Goal: Task Accomplishment & Management: Use online tool/utility

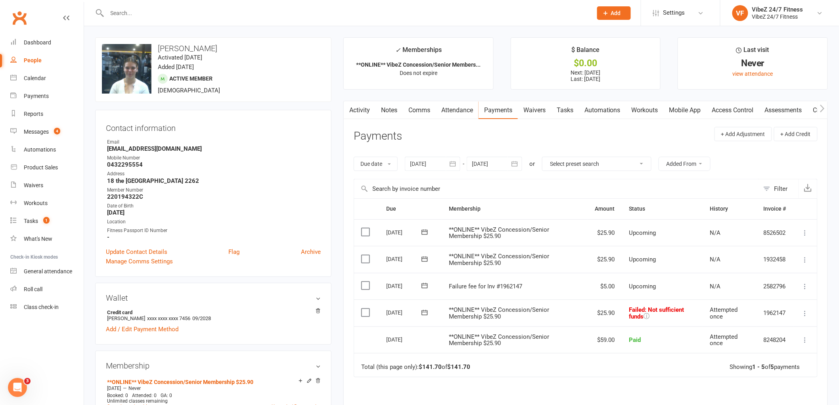
click at [462, 12] on input "text" at bounding box center [346, 13] width 482 height 11
type input "ashton dawes"
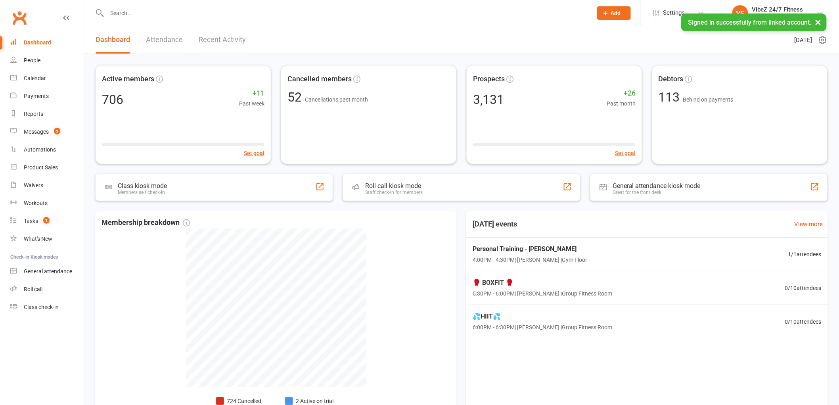
click at [290, 13] on input "text" at bounding box center [346, 13] width 482 height 11
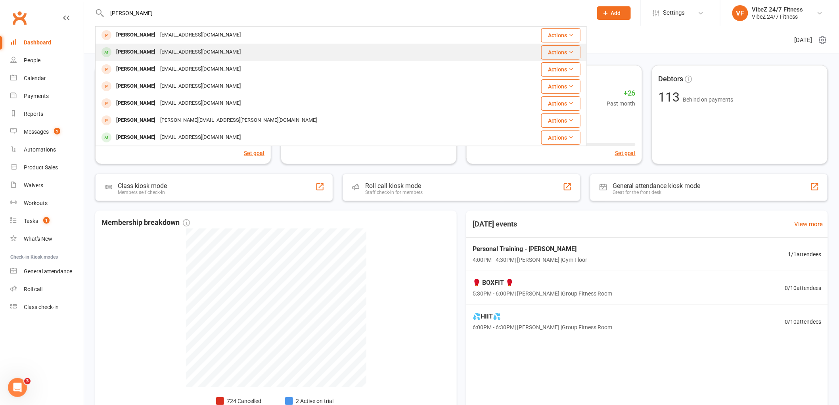
type input "[PERSON_NAME]"
click at [213, 52] on div "[EMAIL_ADDRESS][DOMAIN_NAME]" at bounding box center [200, 51] width 85 height 11
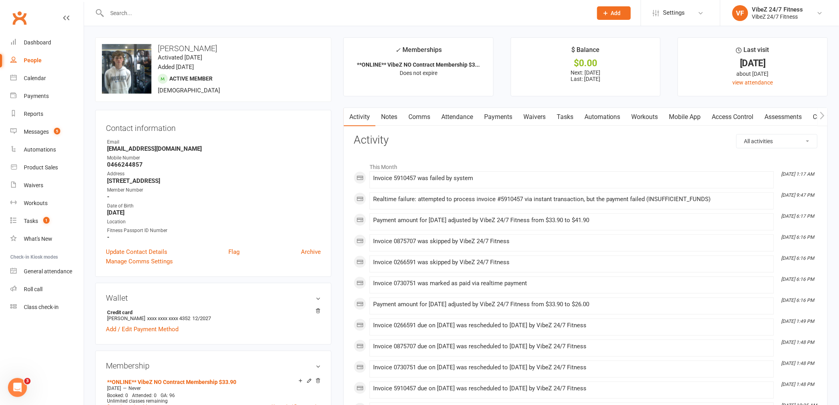
click at [464, 113] on link "Attendance" at bounding box center [457, 117] width 43 height 18
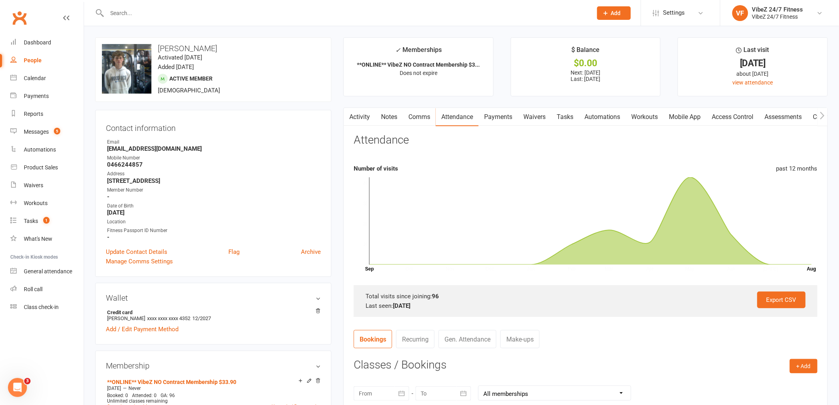
scroll to position [44, 0]
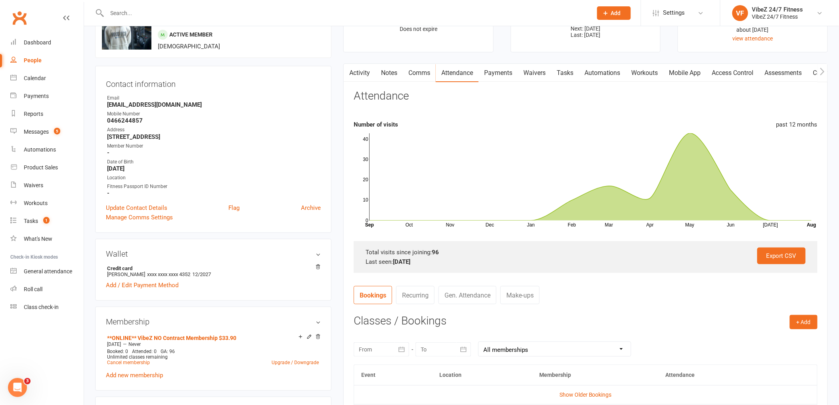
click at [498, 69] on link "Payments" at bounding box center [497, 73] width 39 height 18
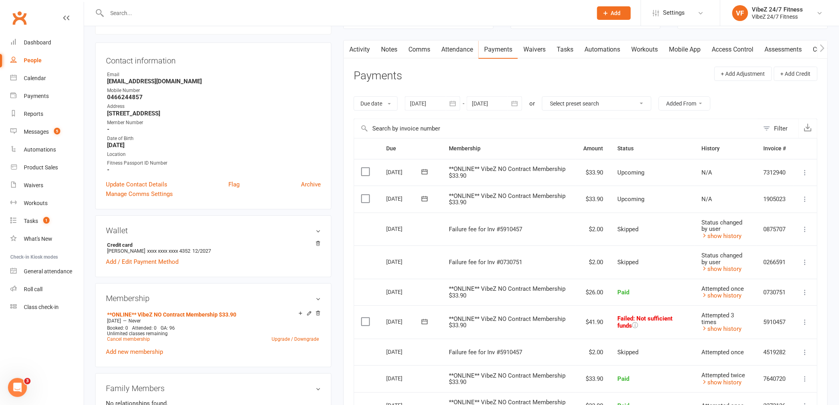
scroll to position [88, 0]
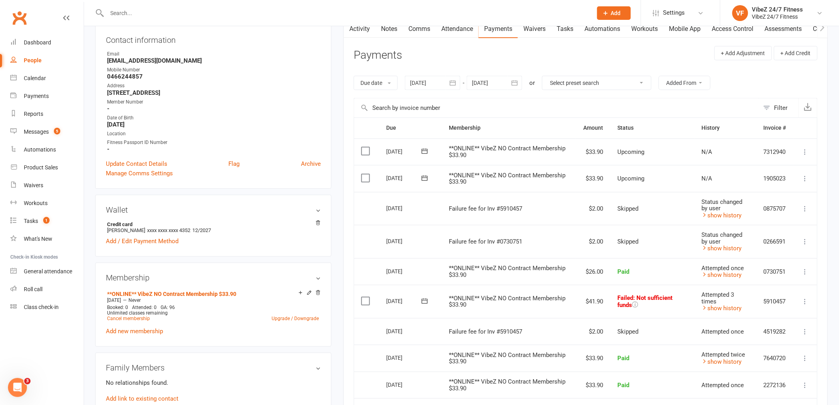
click at [806, 300] on icon at bounding box center [805, 301] width 8 height 8
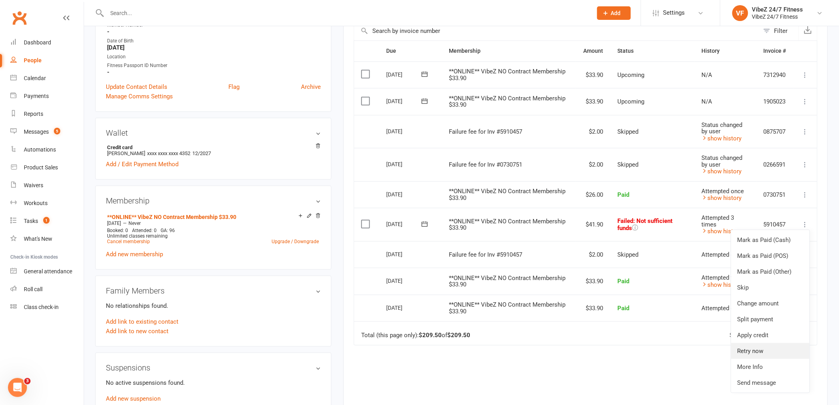
scroll to position [176, 0]
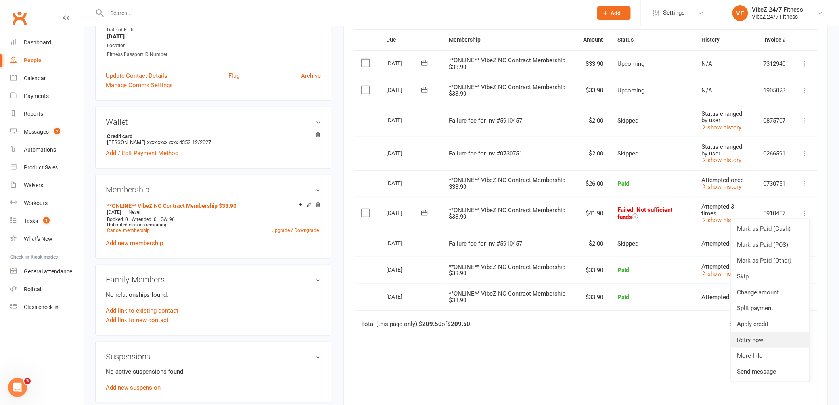
click at [773, 337] on link "Retry now" at bounding box center [770, 340] width 78 height 16
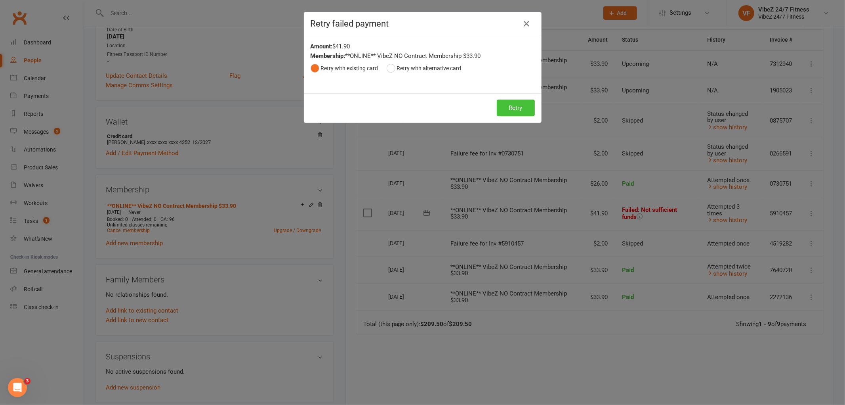
click at [510, 111] on button "Retry" at bounding box center [516, 107] width 38 height 17
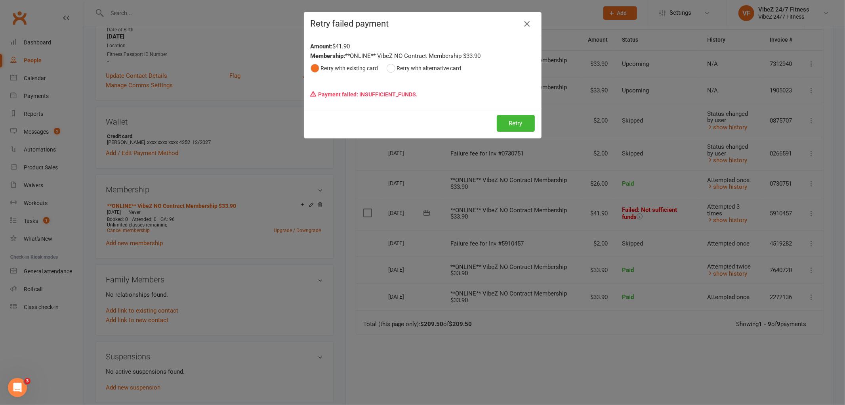
click at [524, 29] on icon "button" at bounding box center [527, 24] width 10 height 10
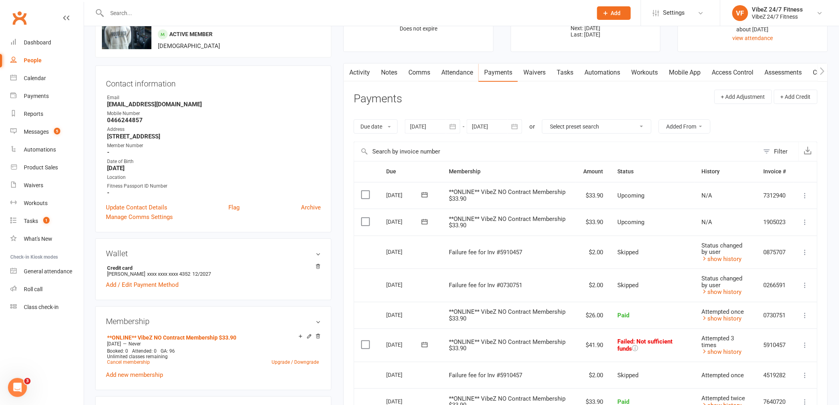
scroll to position [44, 0]
click at [365, 73] on link "Activity" at bounding box center [360, 73] width 32 height 18
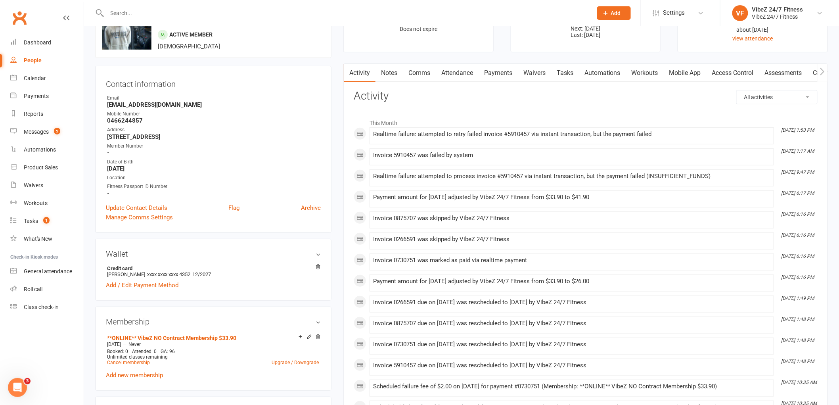
click at [505, 77] on link "Payments" at bounding box center [497, 73] width 39 height 18
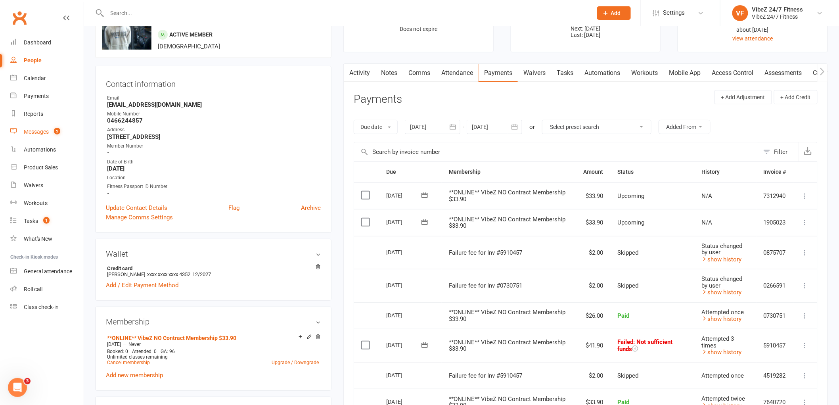
click at [46, 133] on div "Messages" at bounding box center [36, 131] width 25 height 6
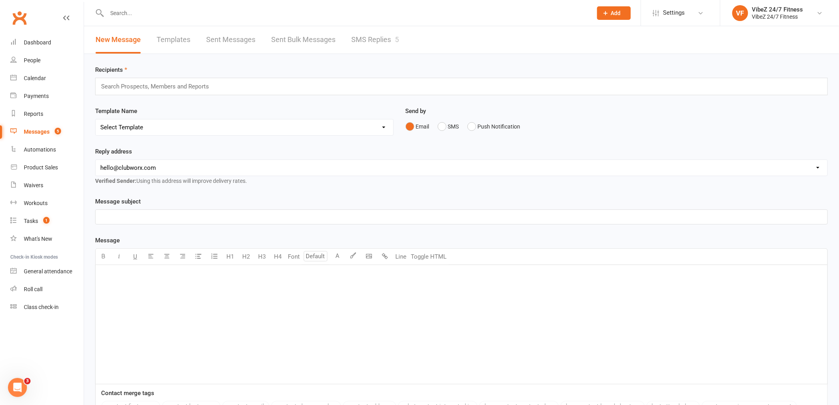
click at [364, 44] on link "SMS Replies 5" at bounding box center [375, 39] width 48 height 27
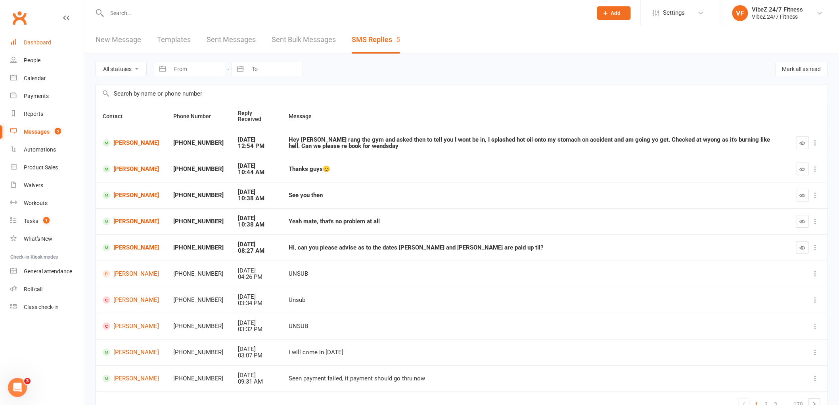
click at [59, 43] on link "Dashboard" at bounding box center [46, 43] width 73 height 18
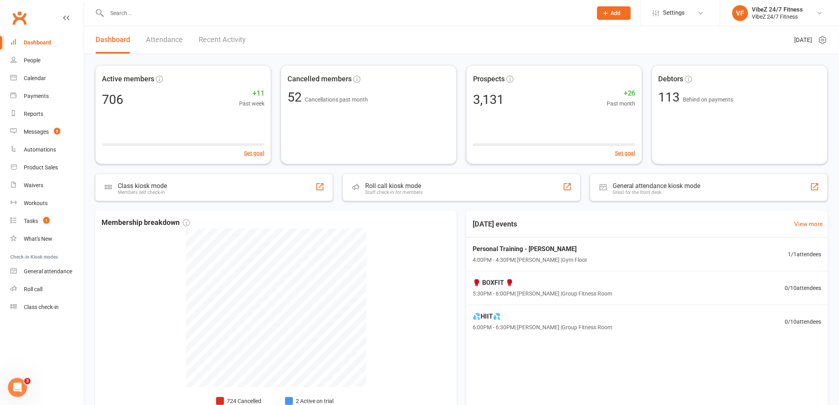
click at [221, 37] on link "Recent Activity" at bounding box center [222, 39] width 47 height 27
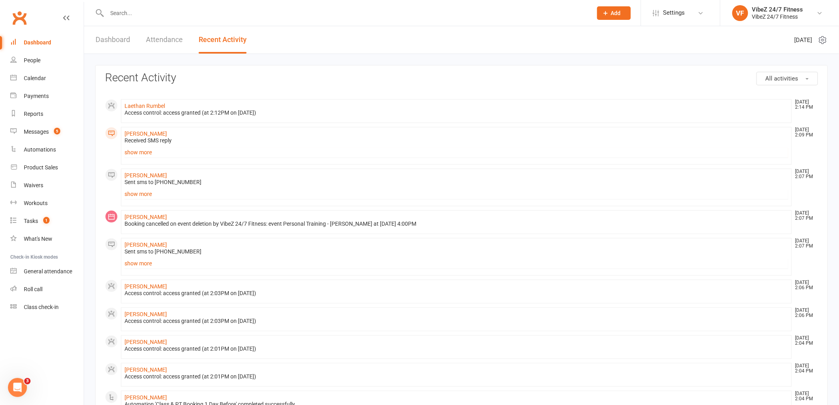
click at [773, 73] on button "All activities" at bounding box center [786, 78] width 61 height 13
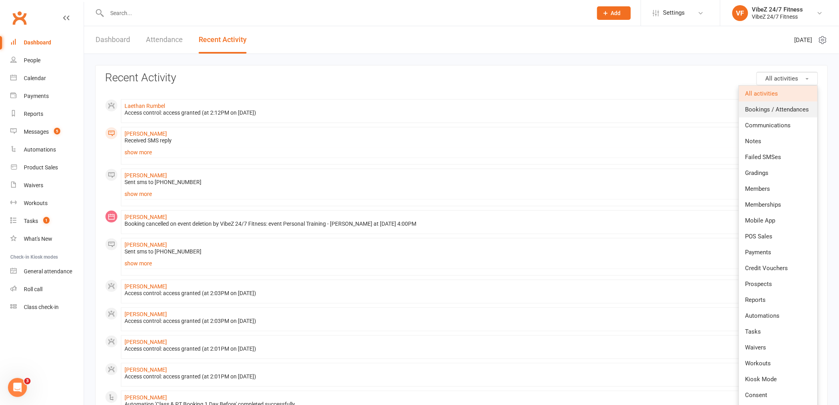
click at [770, 110] on span "Bookings / Attendances" at bounding box center [777, 109] width 64 height 7
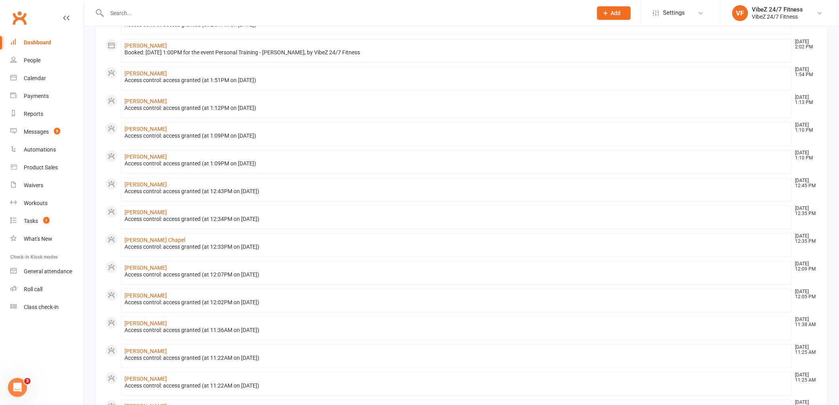
scroll to position [289, 0]
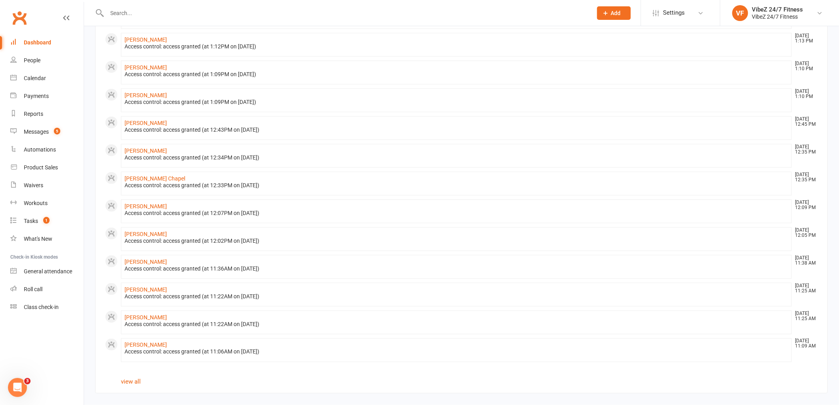
click at [131, 12] on input "text" at bounding box center [346, 13] width 482 height 11
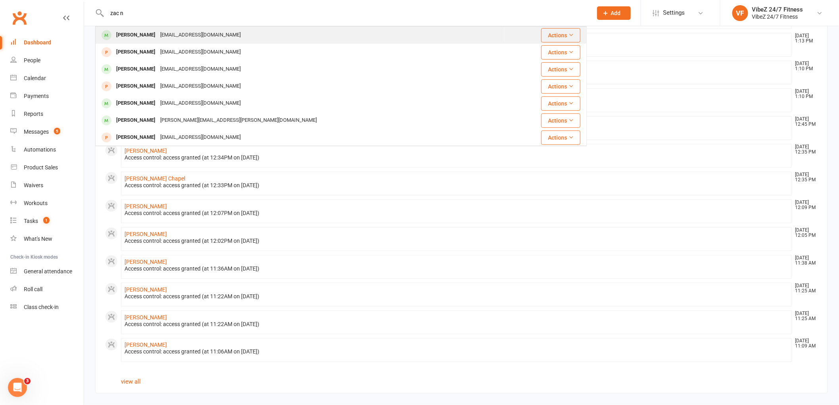
type input "zac n"
click at [168, 34] on div "Znewman619@gmail.com" at bounding box center [200, 34] width 85 height 11
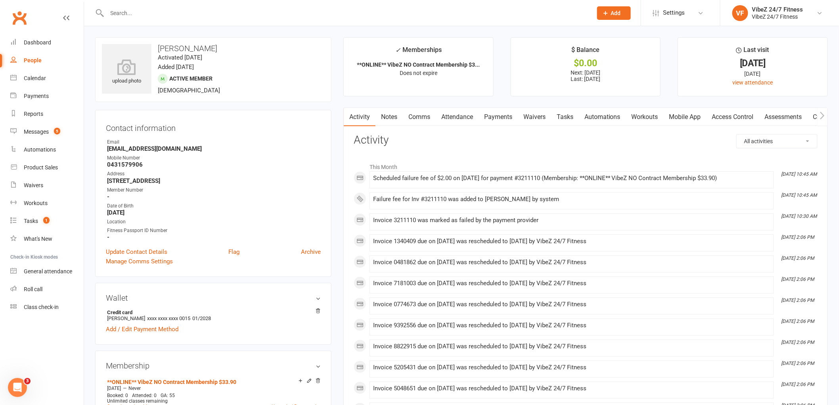
click at [497, 124] on link "Payments" at bounding box center [497, 117] width 39 height 18
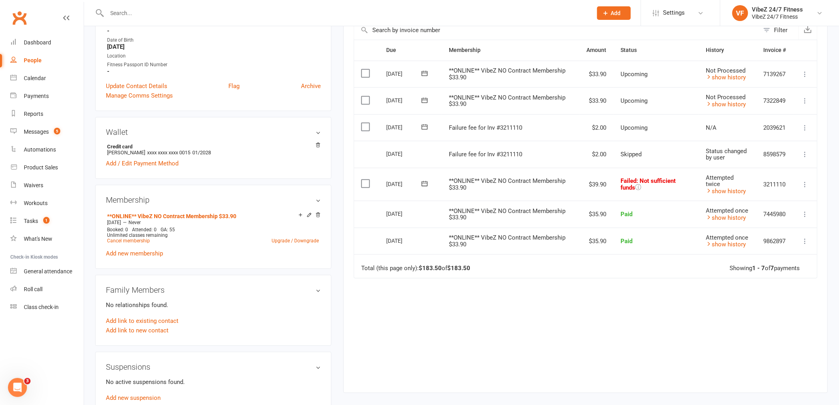
scroll to position [176, 0]
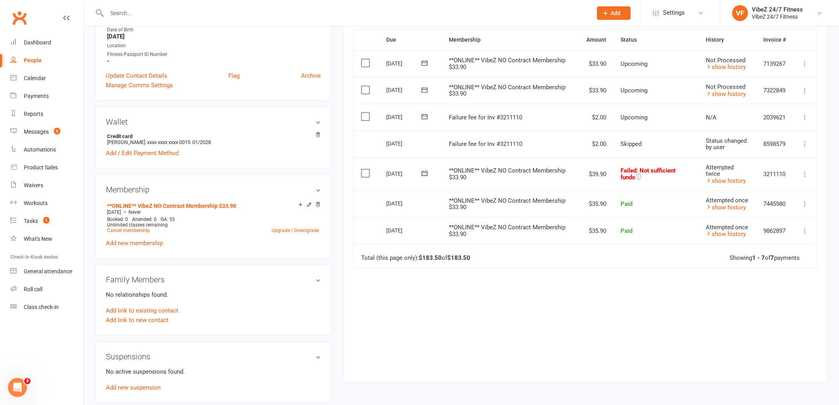
click at [422, 174] on icon at bounding box center [424, 173] width 8 height 8
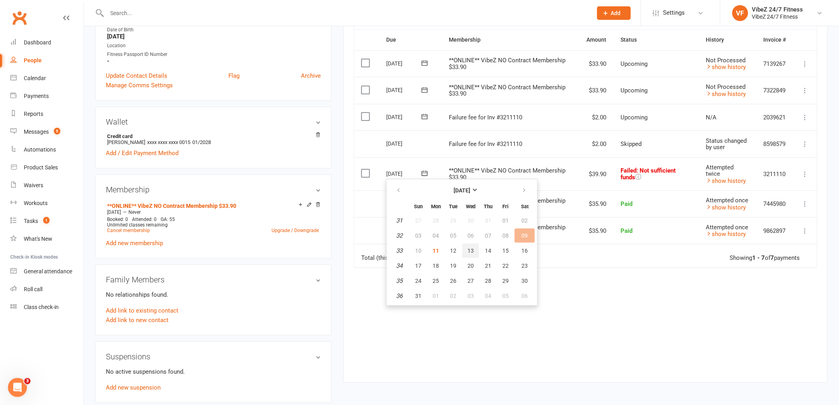
click at [467, 249] on span "13" at bounding box center [470, 250] width 6 height 6
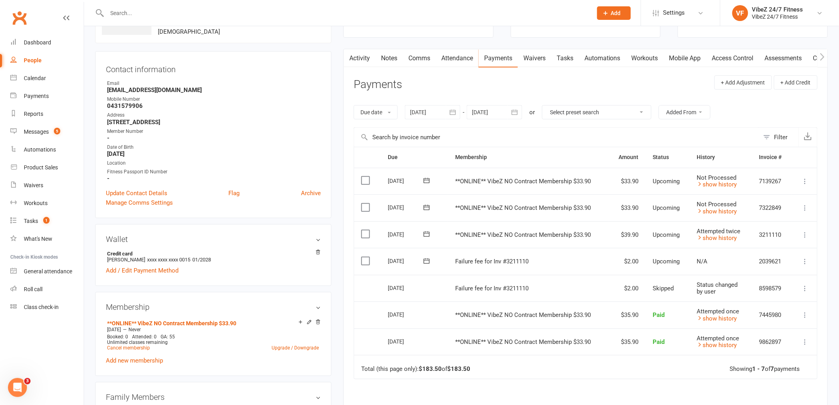
scroll to position [44, 0]
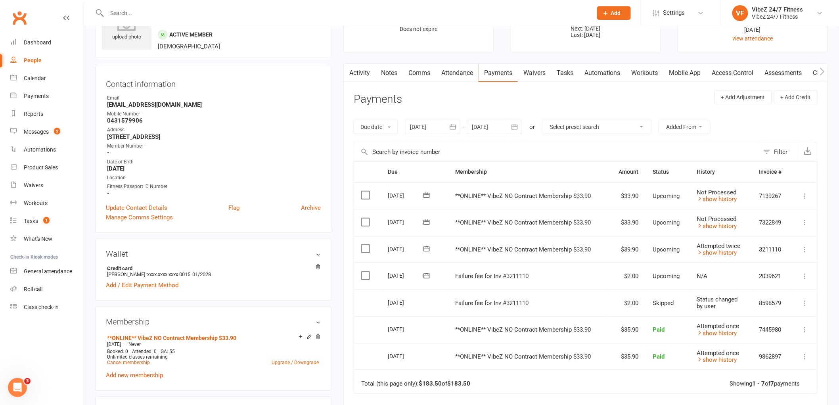
click at [266, 12] on input "text" at bounding box center [346, 13] width 482 height 11
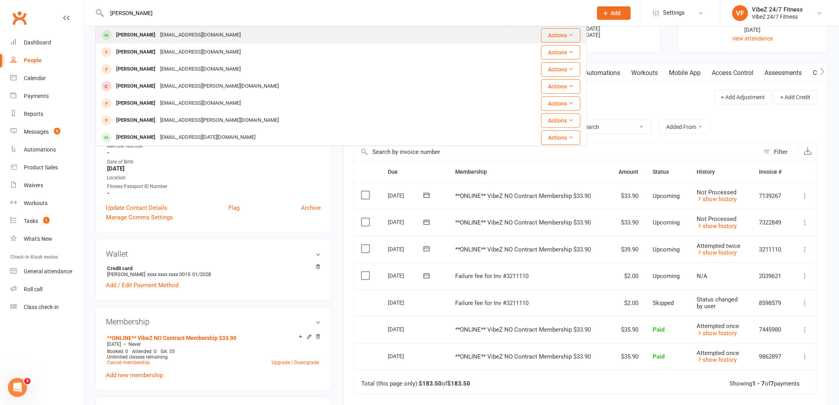
type input "marley"
click at [162, 38] on div "Marleyreynell@gmail.com" at bounding box center [200, 34] width 85 height 11
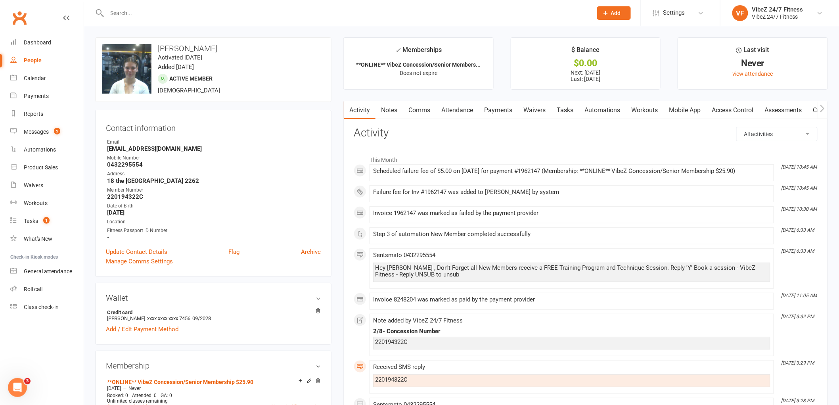
click at [485, 110] on link "Payments" at bounding box center [497, 110] width 39 height 18
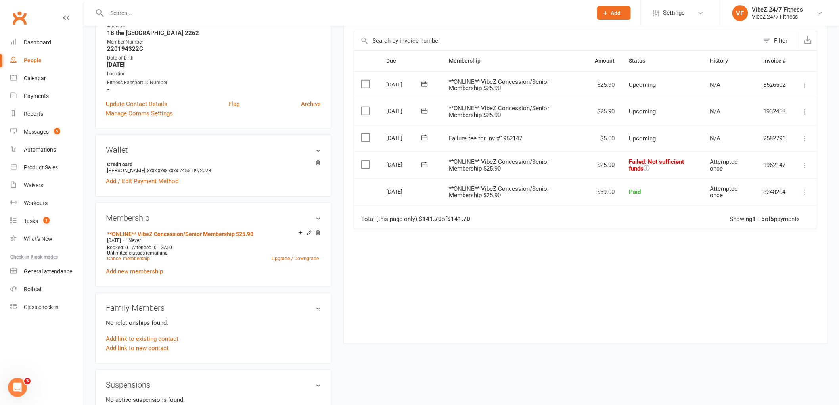
scroll to position [176, 0]
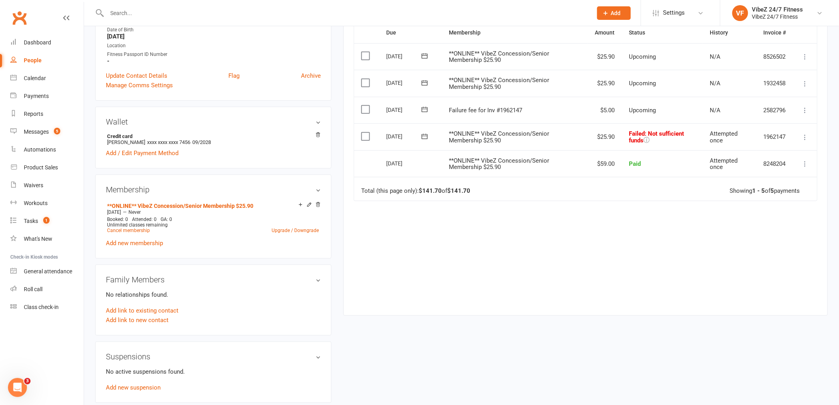
click at [805, 136] on icon at bounding box center [805, 137] width 8 height 8
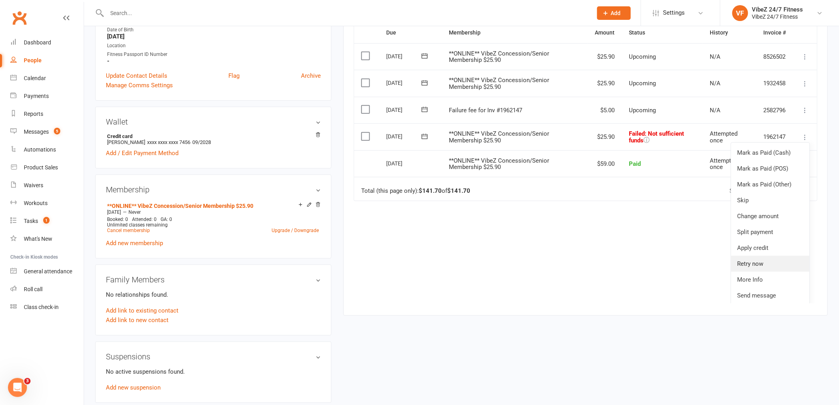
click at [749, 264] on link "Retry now" at bounding box center [770, 264] width 78 height 16
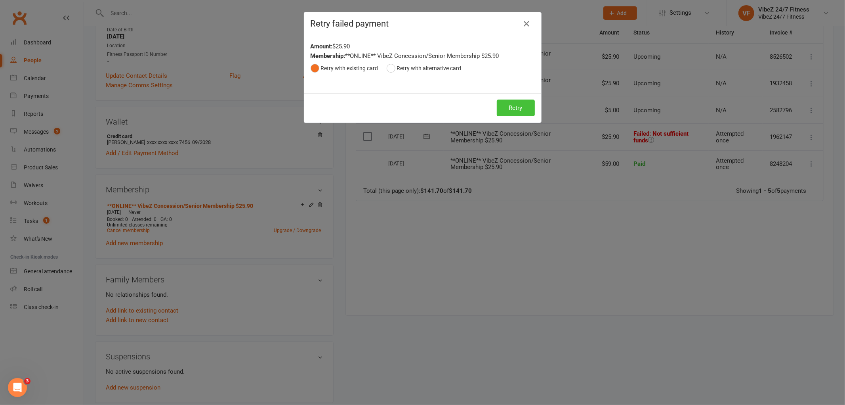
click at [523, 109] on button "Retry" at bounding box center [516, 107] width 38 height 17
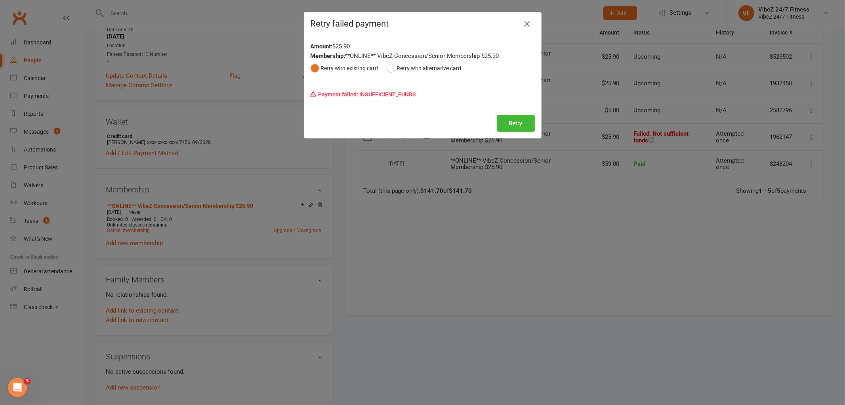
click at [522, 22] on icon "button" at bounding box center [527, 24] width 10 height 10
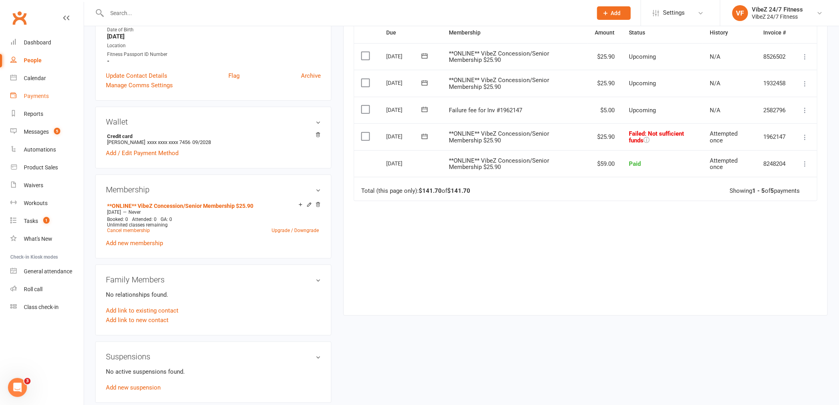
click at [46, 94] on div "Payments" at bounding box center [36, 96] width 25 height 6
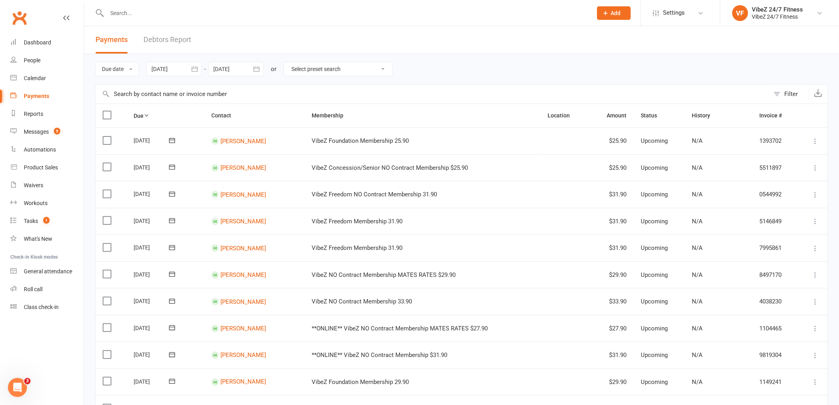
click at [166, 37] on link "Debtors Report" at bounding box center [167, 39] width 48 height 27
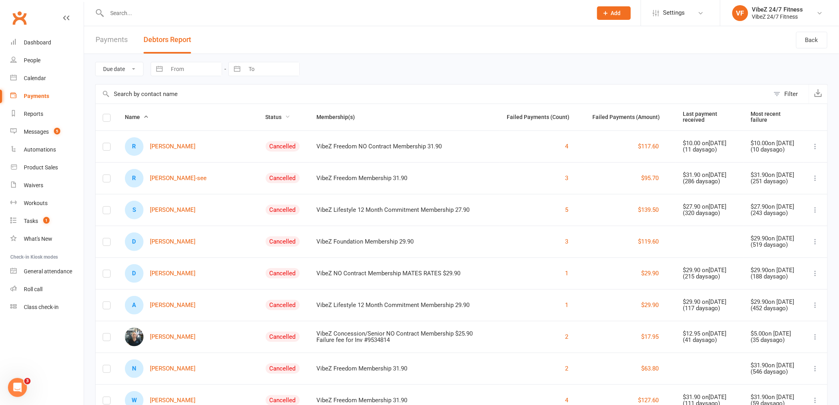
click at [266, 114] on span "Status" at bounding box center [278, 117] width 25 height 6
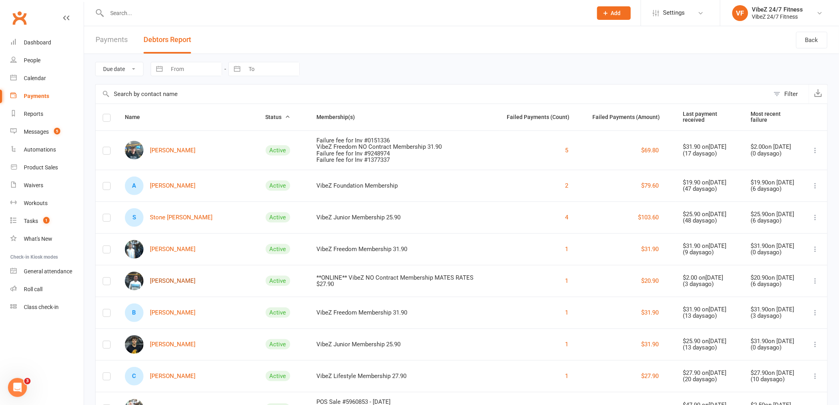
click at [176, 282] on link "Reece Starbuck" at bounding box center [160, 280] width 71 height 19
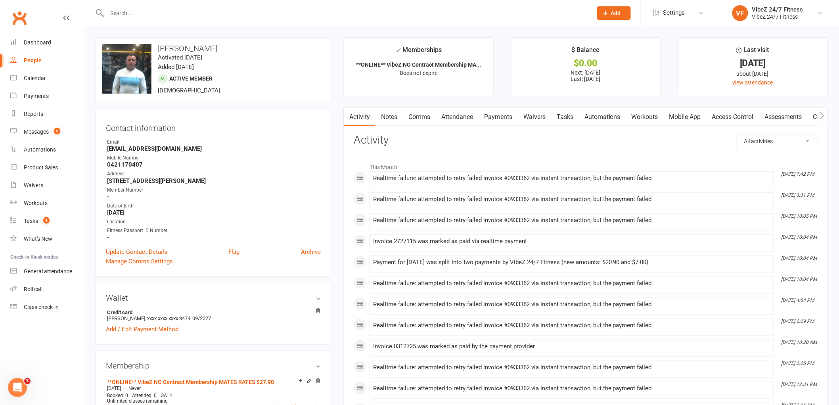
click at [497, 112] on link "Payments" at bounding box center [497, 117] width 39 height 18
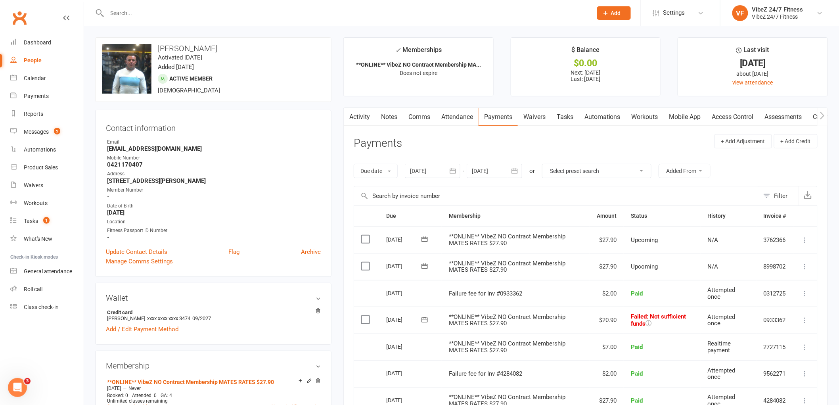
scroll to position [176, 0]
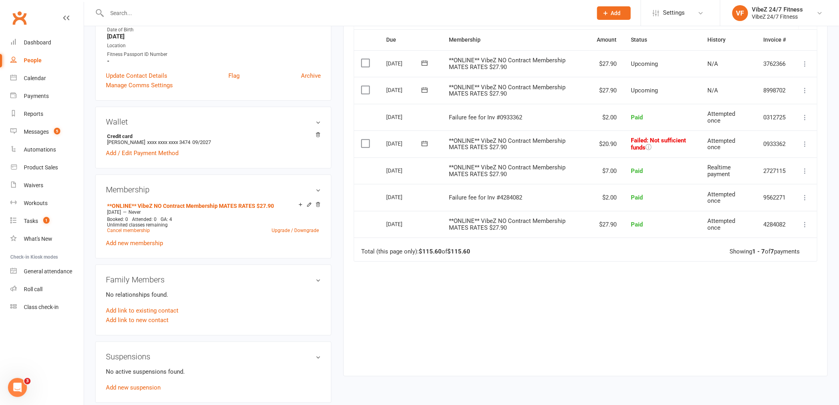
click at [798, 144] on td "Mark as Paid (Cash) Mark as Paid (POS) Mark as Paid (Other) Skip Change amount …" at bounding box center [805, 143] width 24 height 27
click at [800, 147] on button at bounding box center [805, 144] width 10 height 10
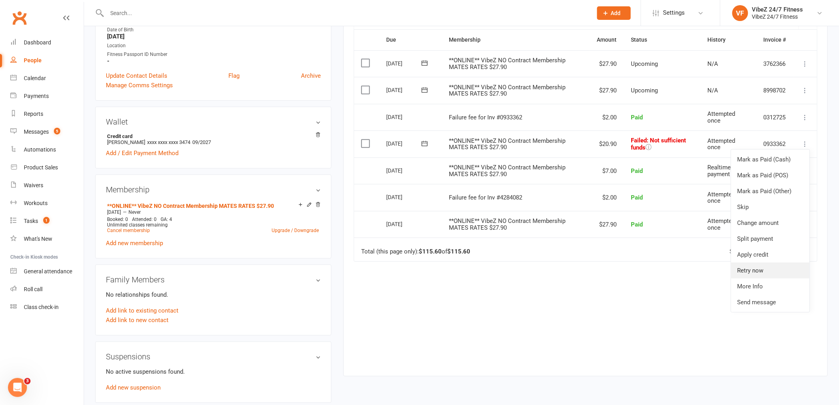
click at [753, 268] on link "Retry now" at bounding box center [770, 270] width 78 height 16
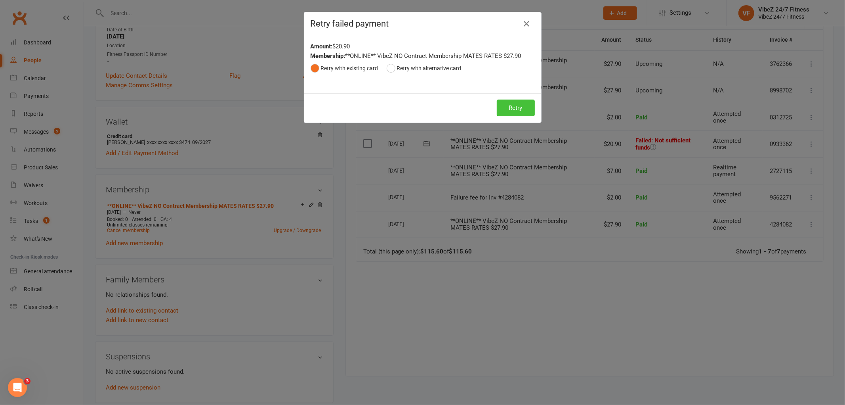
click at [526, 103] on button "Retry" at bounding box center [516, 107] width 38 height 17
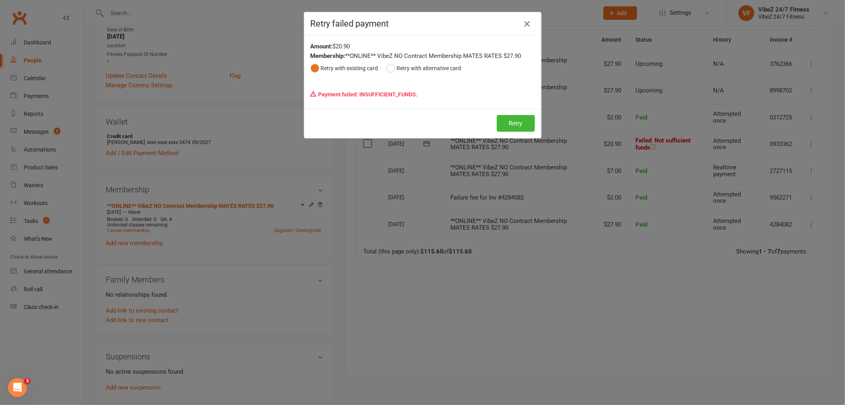
click at [526, 25] on icon "button" at bounding box center [527, 24] width 10 height 10
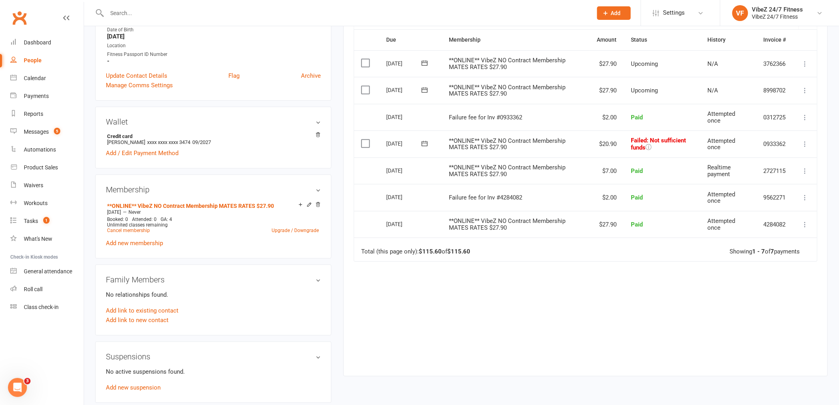
click at [122, 10] on input "text" at bounding box center [346, 13] width 482 height 11
click at [33, 97] on div "Payments" at bounding box center [36, 96] width 25 height 6
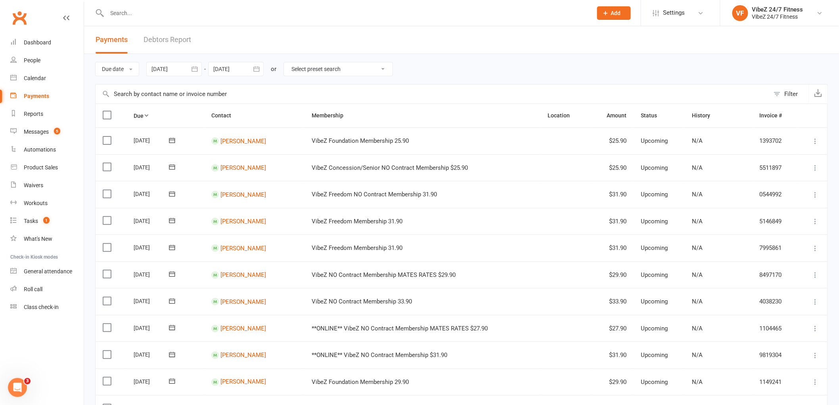
click at [155, 36] on link "Debtors Report" at bounding box center [167, 39] width 48 height 27
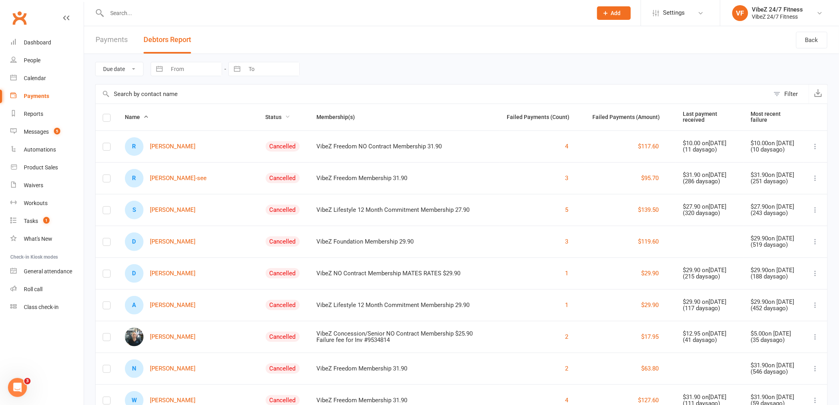
click at [266, 117] on span "Status" at bounding box center [278, 117] width 25 height 6
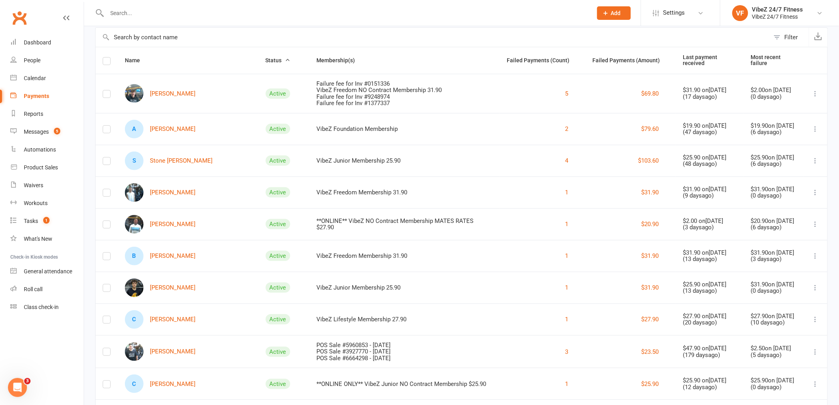
scroll to position [176, 0]
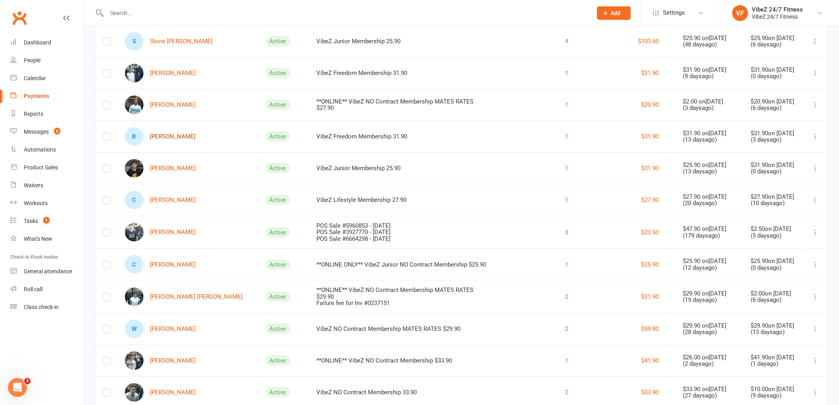
click at [175, 136] on link "B Brandon Rondan" at bounding box center [160, 136] width 71 height 19
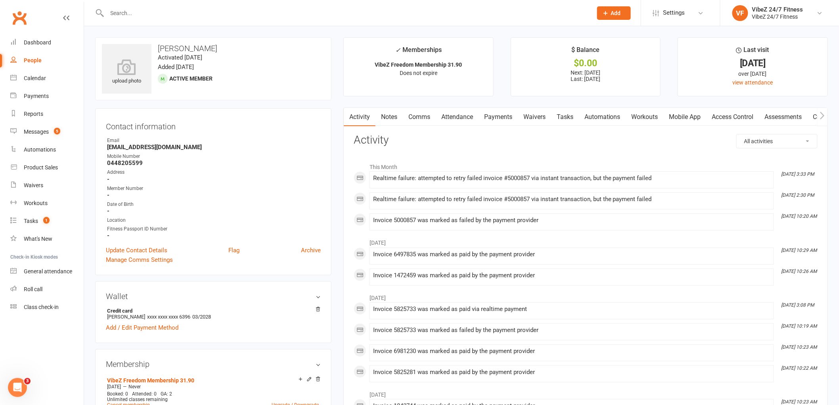
click at [502, 114] on link "Payments" at bounding box center [497, 117] width 39 height 18
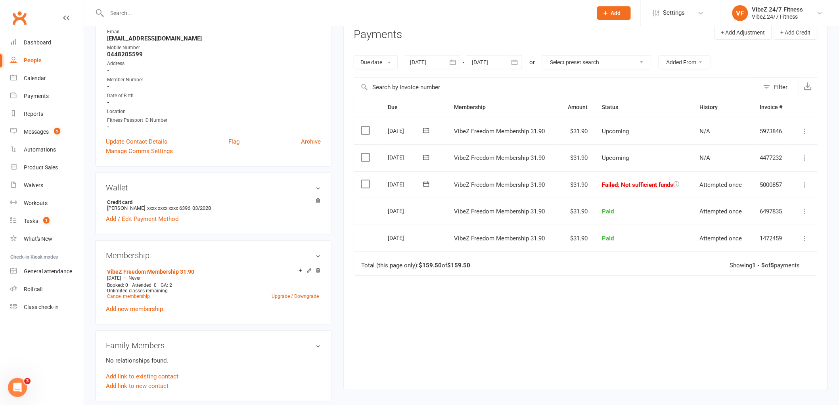
scroll to position [132, 0]
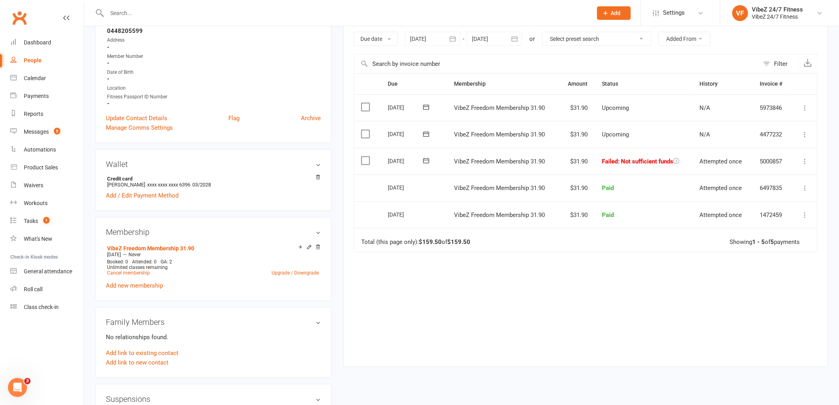
click at [803, 160] on icon at bounding box center [805, 161] width 8 height 8
click at [751, 236] on link "Retry now" at bounding box center [770, 240] width 78 height 16
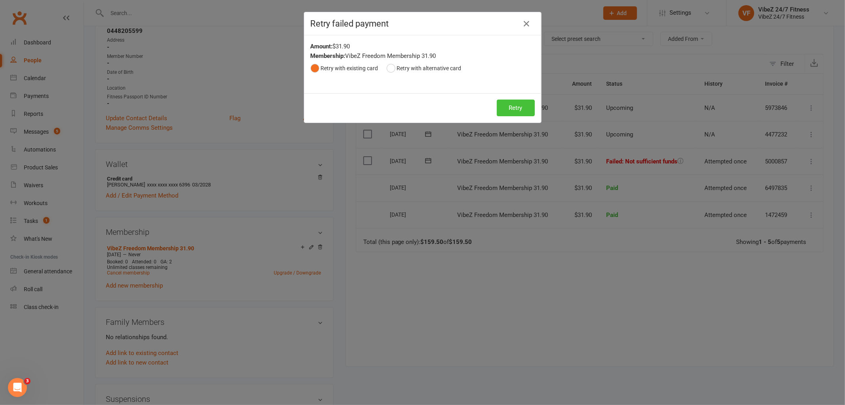
click at [513, 110] on button "Retry" at bounding box center [516, 107] width 38 height 17
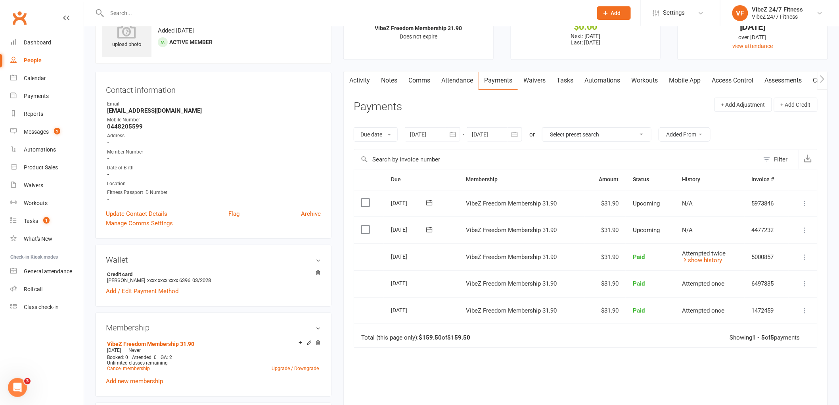
scroll to position [0, 0]
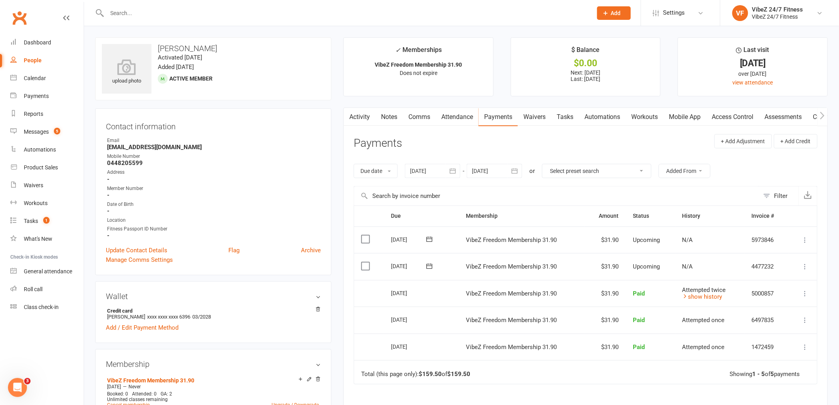
click at [191, 20] on div at bounding box center [340, 13] width 491 height 26
click at [189, 19] on div at bounding box center [340, 13] width 491 height 26
click at [191, 16] on input "text" at bounding box center [346, 13] width 482 height 11
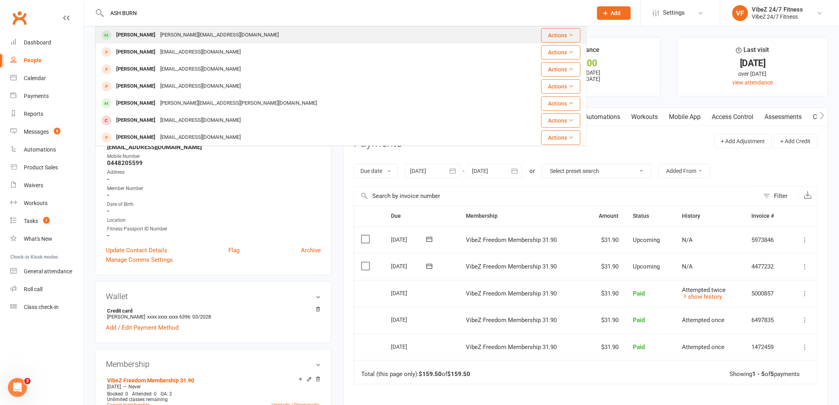
type input "ASH BURN"
click at [138, 37] on div "Wiliam Ashburner" at bounding box center [136, 34] width 44 height 11
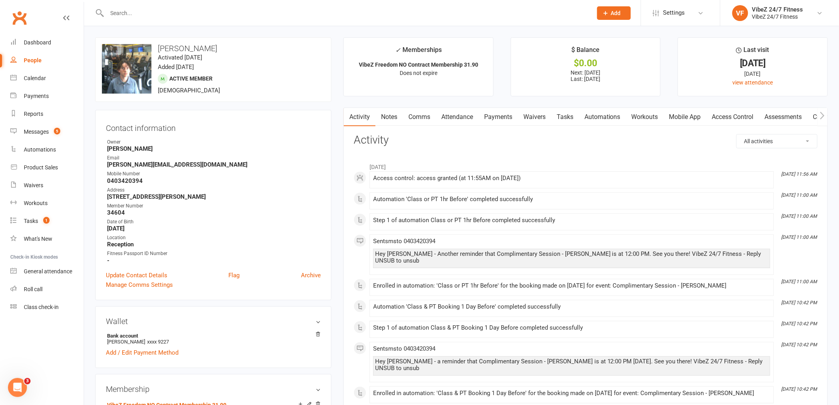
click at [153, 15] on input "text" at bounding box center [346, 13] width 482 height 11
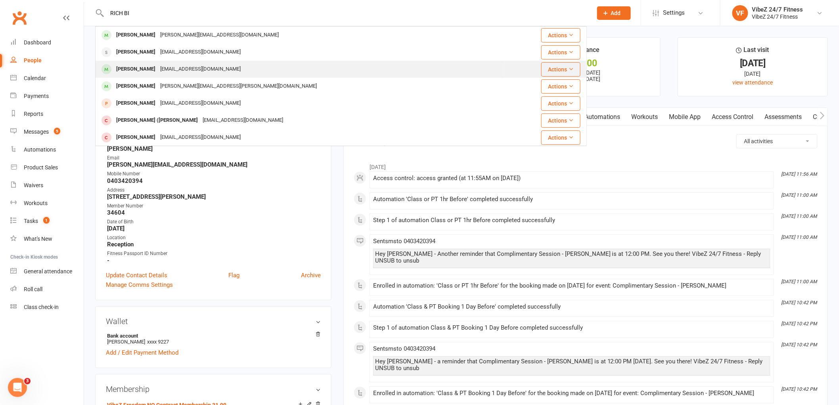
type input "RICH BI"
click at [148, 71] on div "Richie Baigent" at bounding box center [136, 68] width 44 height 11
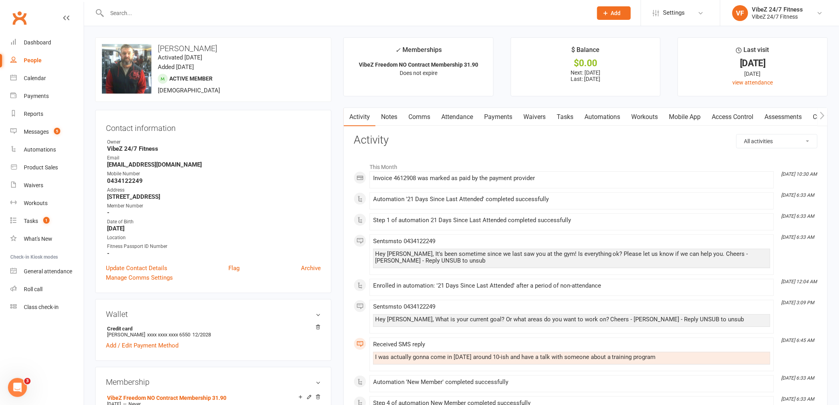
click at [426, 118] on link "Comms" at bounding box center [419, 117] width 33 height 18
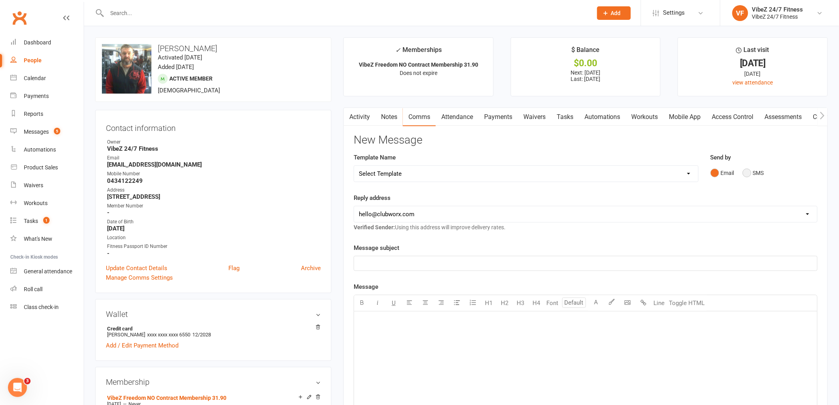
click at [743, 177] on button "SMS" at bounding box center [752, 172] width 21 height 15
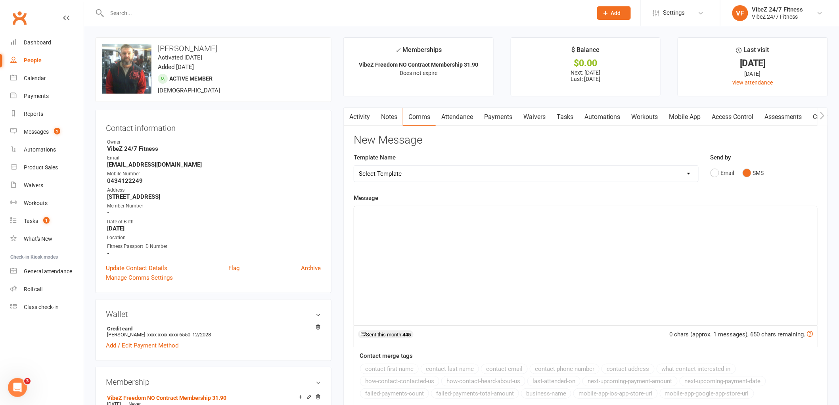
click at [494, 256] on div "﻿" at bounding box center [585, 265] width 463 height 119
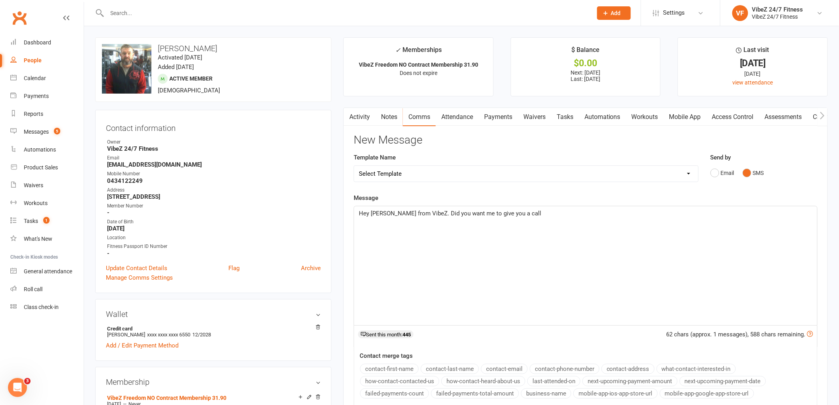
click at [394, 118] on link "Notes" at bounding box center [388, 117] width 27 height 18
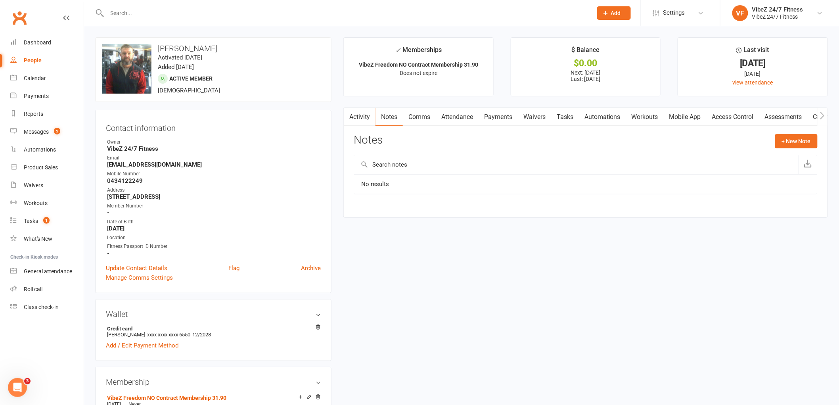
click at [781, 132] on div "Activity Notes Comms Attendance Payments Waivers Tasks Automations Workouts Mob…" at bounding box center [585, 162] width 484 height 110
click at [783, 137] on button "+ New Note" at bounding box center [796, 141] width 42 height 14
click at [426, 177] on input "text" at bounding box center [585, 173] width 464 height 17
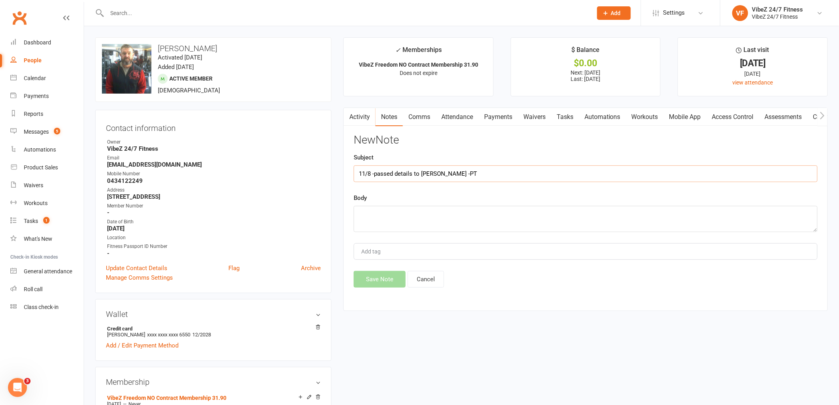
type input "11/8 -passed details to Josh -PT"
type textarea "SS"
click at [394, 275] on button "Save Note" at bounding box center [379, 279] width 52 height 17
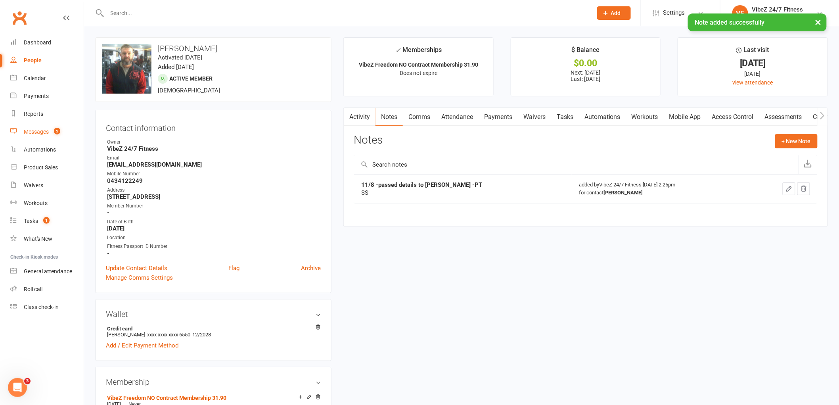
click at [52, 128] on count-badge "5" at bounding box center [55, 131] width 10 height 6
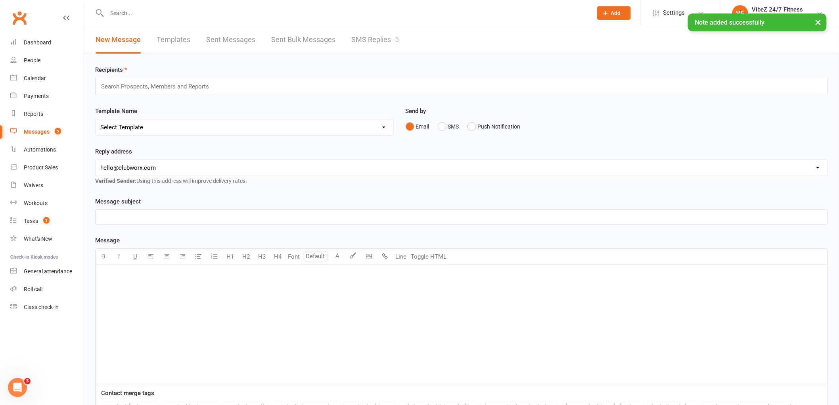
click at [386, 41] on link "SMS Replies 5" at bounding box center [375, 39] width 48 height 27
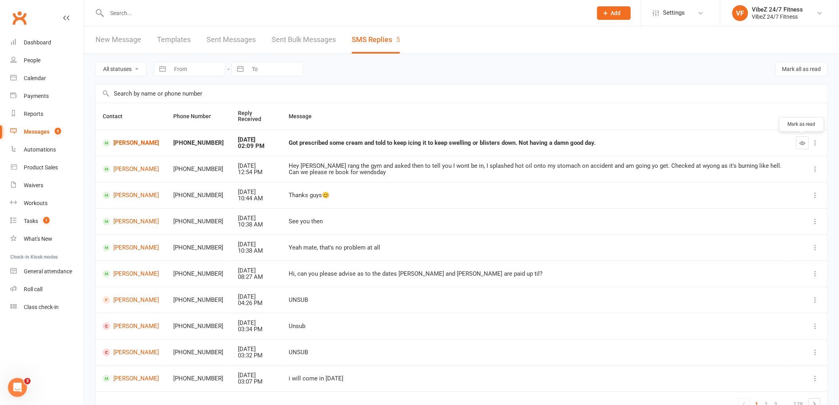
click at [797, 143] on button "button" at bounding box center [802, 142] width 13 height 13
click at [140, 145] on link "Lauren Curwen" at bounding box center [131, 143] width 56 height 8
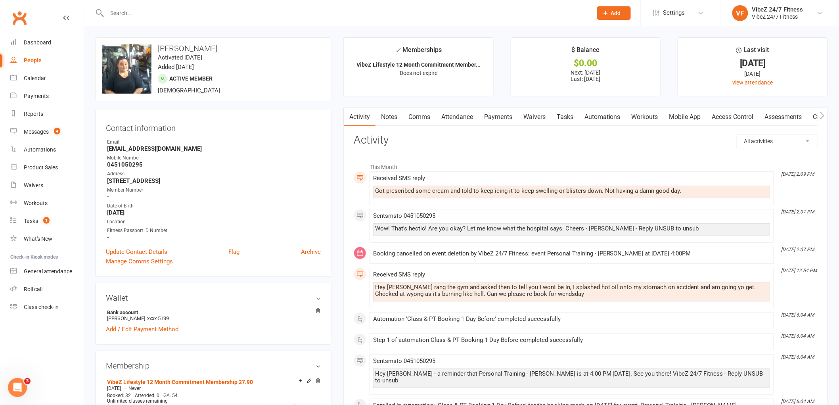
click at [410, 115] on link "Comms" at bounding box center [419, 117] width 33 height 18
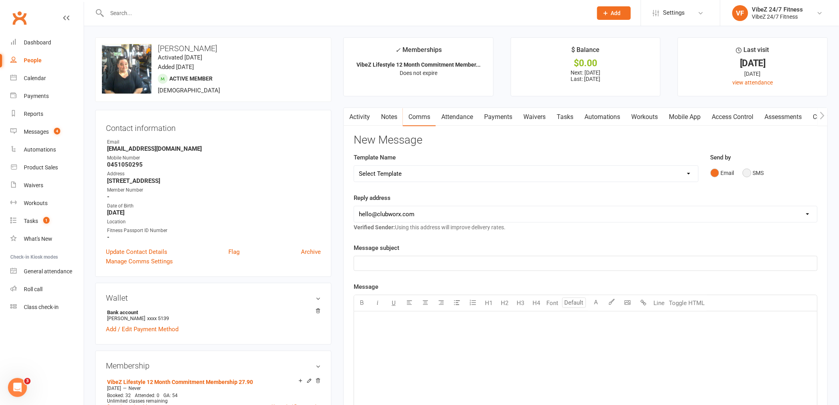
click at [752, 174] on button "SMS" at bounding box center [752, 172] width 21 height 15
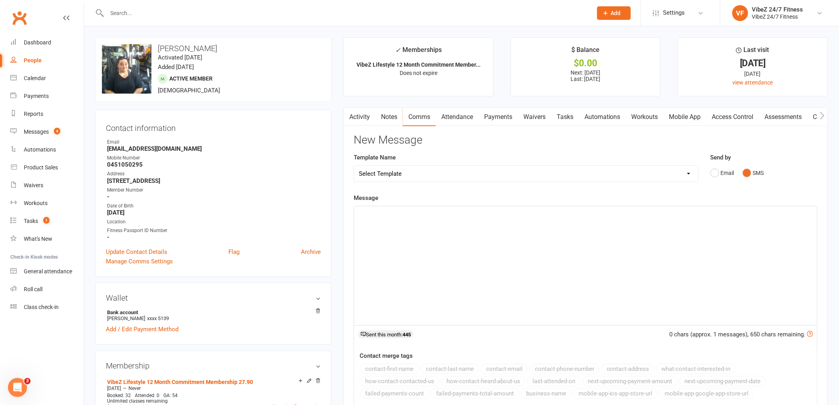
click at [568, 231] on div "﻿" at bounding box center [585, 265] width 463 height 119
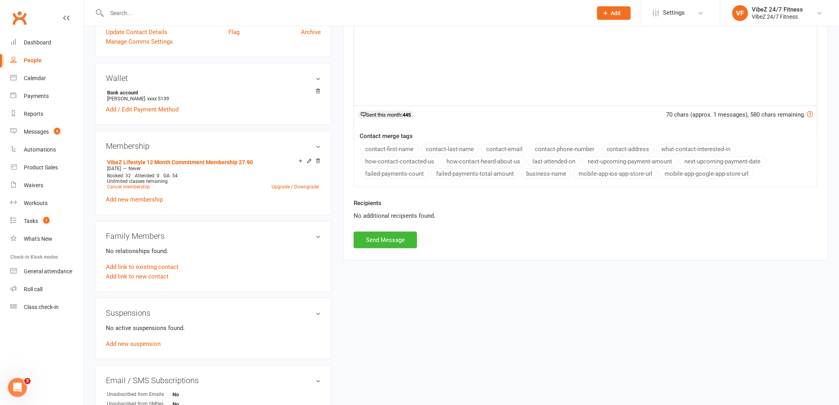
scroll to position [220, 0]
click at [388, 235] on button "Send Message" at bounding box center [384, 239] width 63 height 17
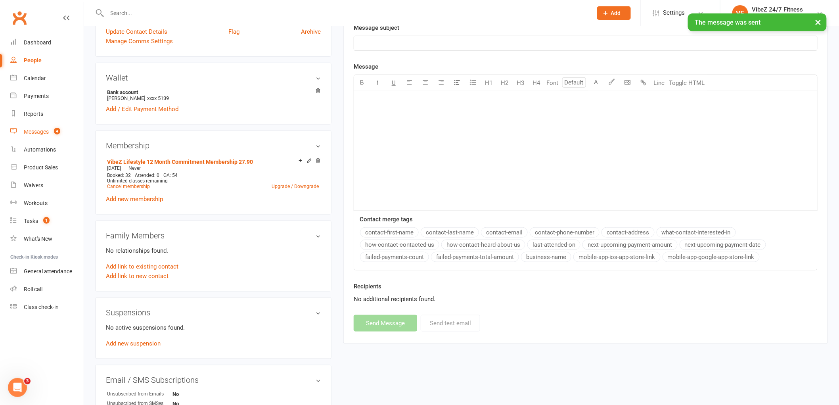
click at [42, 126] on link "Messages 4" at bounding box center [46, 132] width 73 height 18
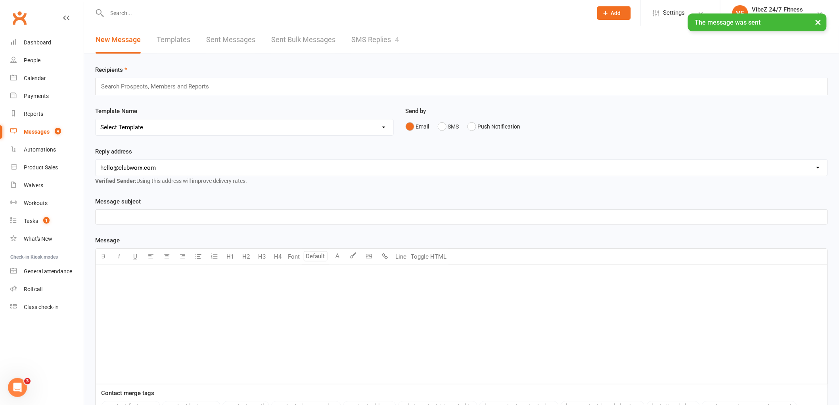
click at [355, 42] on link "SMS Replies 4" at bounding box center [375, 39] width 48 height 27
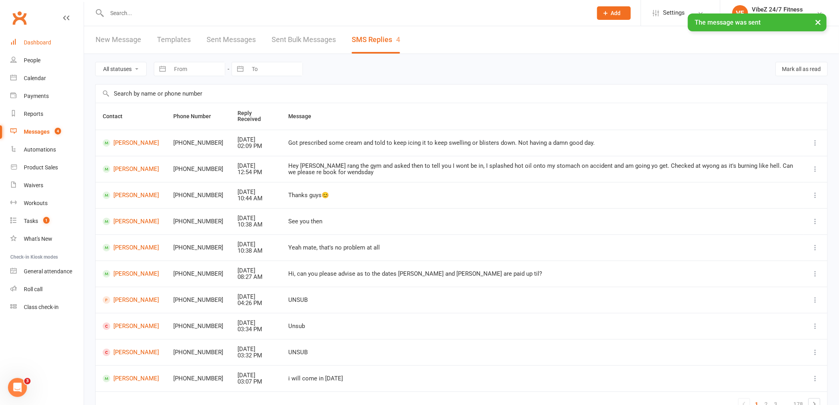
click at [36, 42] on div "Dashboard" at bounding box center [37, 42] width 27 height 6
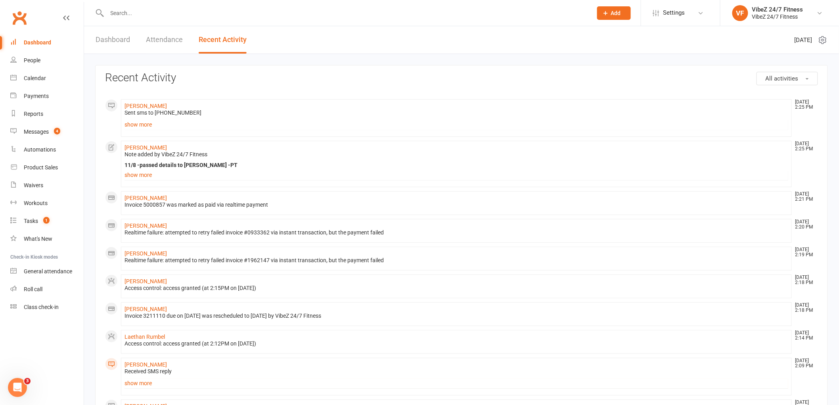
click at [111, 46] on link "Dashboard" at bounding box center [113, 39] width 34 height 27
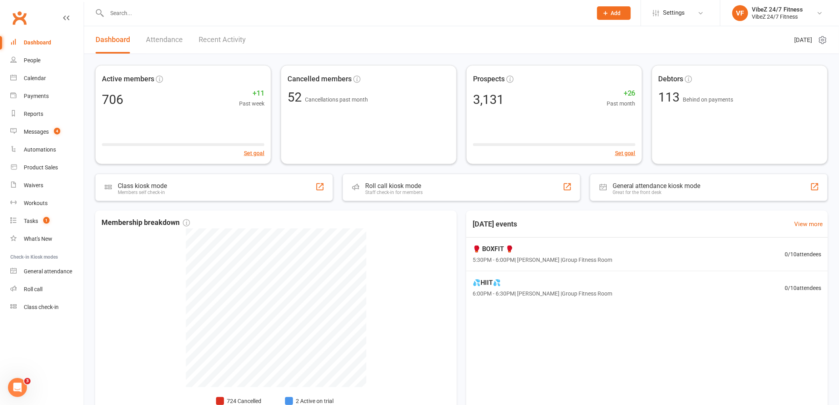
click at [179, 7] on div at bounding box center [340, 13] width 491 height 26
click at [178, 13] on input "text" at bounding box center [346, 13] width 482 height 11
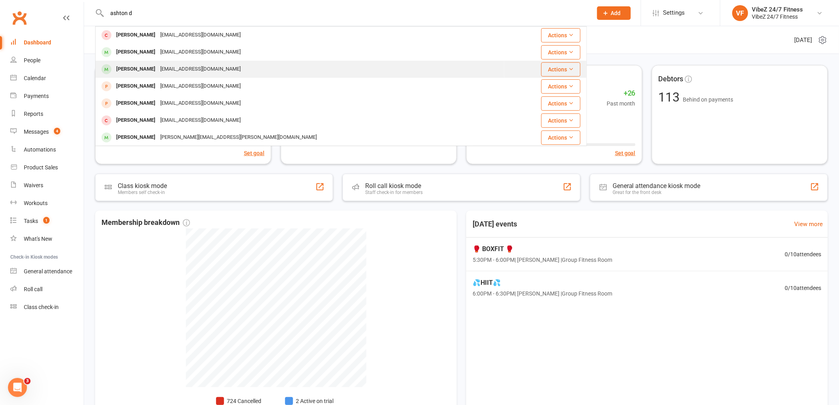
type input "ashton d"
click at [151, 68] on div "Ashton dawes" at bounding box center [136, 68] width 44 height 11
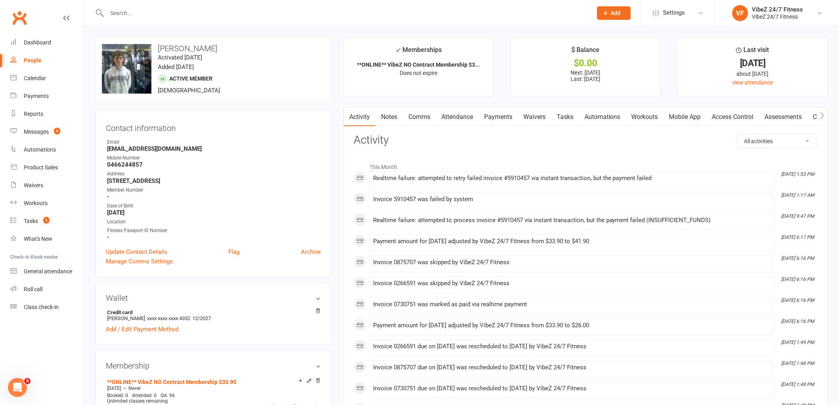
click at [501, 120] on link "Payments" at bounding box center [497, 117] width 39 height 18
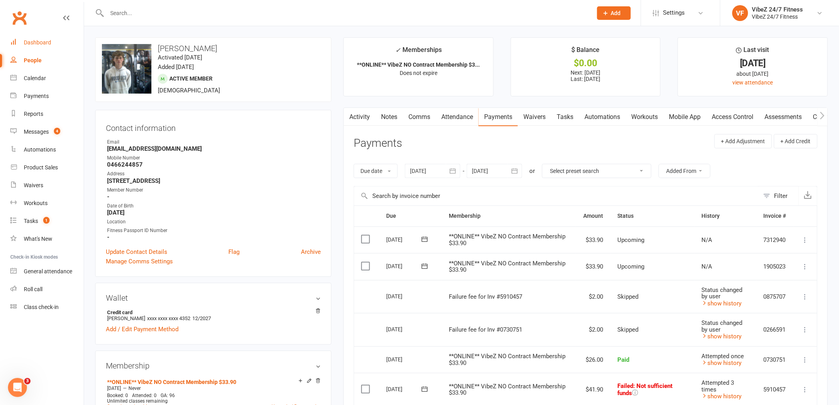
click at [59, 40] on link "Dashboard" at bounding box center [46, 43] width 73 height 18
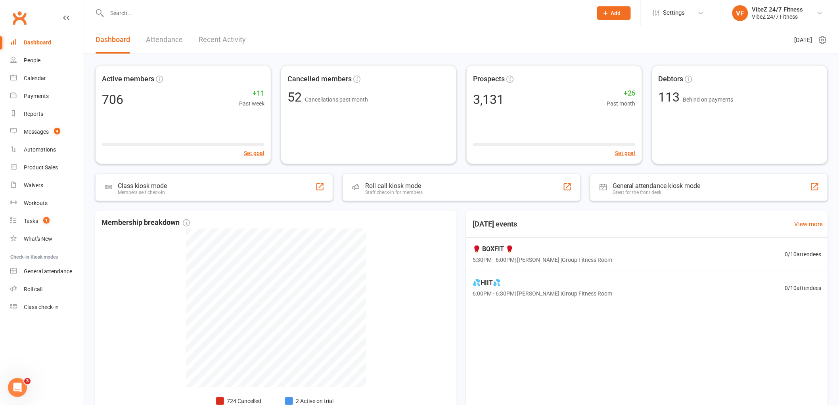
click at [232, 40] on link "Recent Activity" at bounding box center [222, 39] width 47 height 27
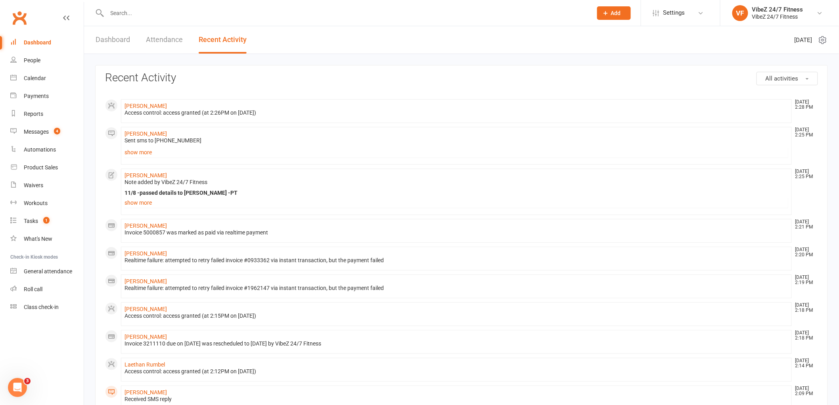
click at [130, 44] on div "Dashboard Attendance Recent Activity" at bounding box center [171, 39] width 174 height 27
click at [90, 40] on div "Dashboard Attendance Recent Activity" at bounding box center [171, 39] width 174 height 27
click at [99, 42] on link "Dashboard" at bounding box center [113, 39] width 34 height 27
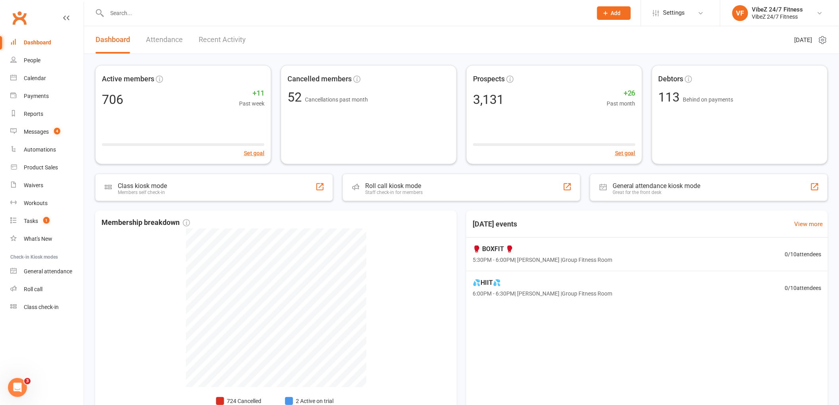
click at [228, 38] on link "Recent Activity" at bounding box center [222, 39] width 47 height 27
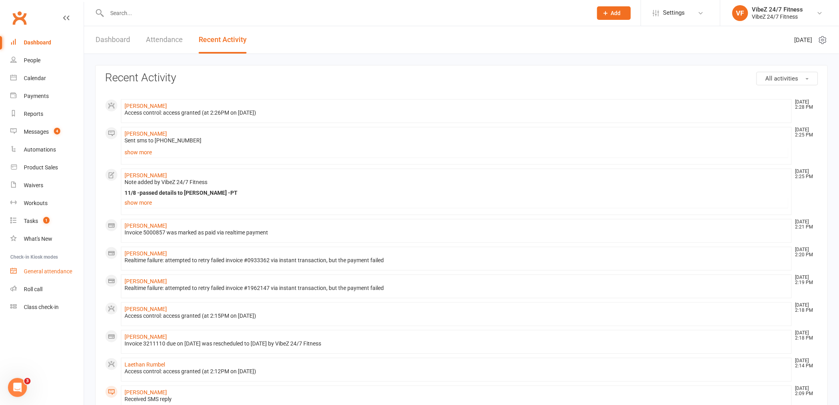
click at [56, 271] on div "General attendance" at bounding box center [48, 271] width 48 height 6
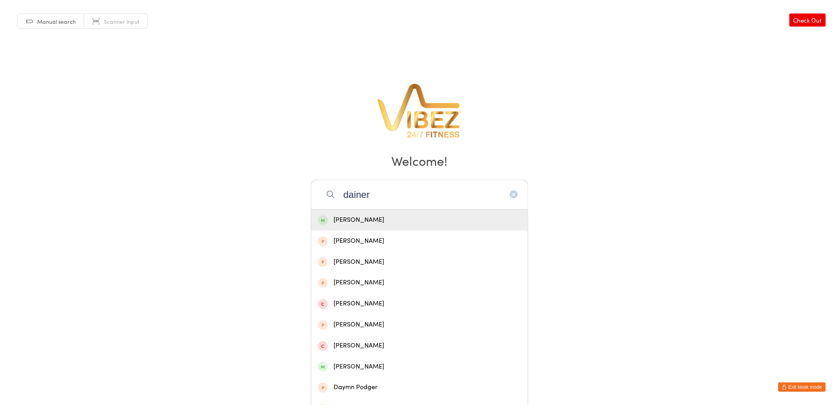
type input "dainer"
click at [385, 218] on div "Marshall Dainer" at bounding box center [419, 219] width 203 height 11
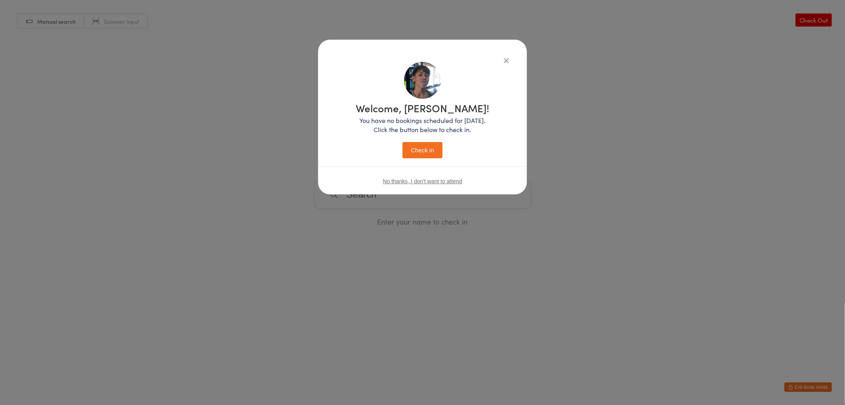
click at [423, 148] on button "Check in" at bounding box center [423, 150] width 40 height 16
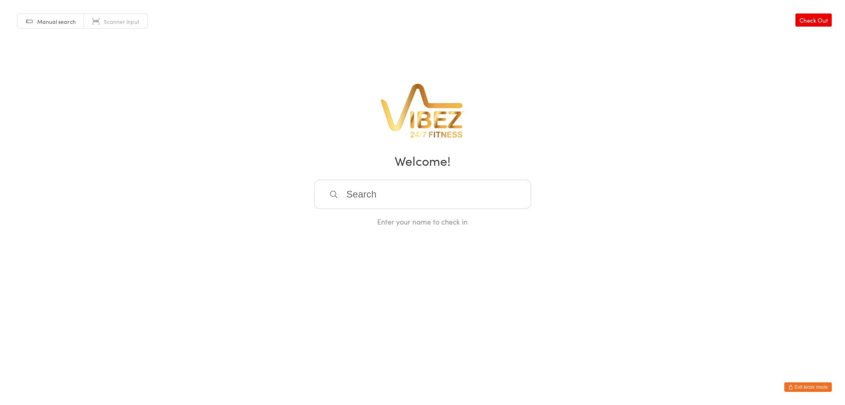
click at [801, 385] on button "Exit kiosk mode" at bounding box center [809, 387] width 48 height 10
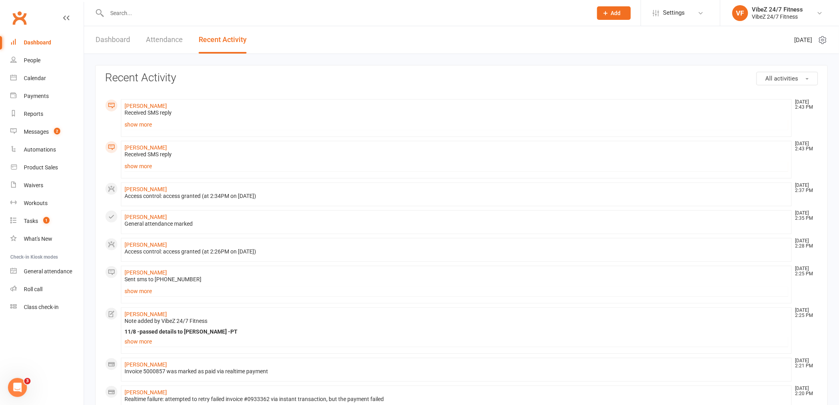
click at [131, 8] on input "text" at bounding box center [346, 13] width 482 height 11
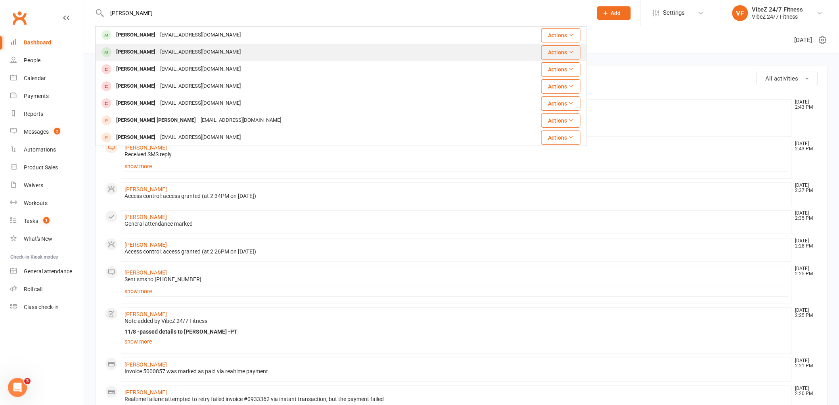
type input "mcguire"
click at [154, 55] on div "Lochlan Maguire" at bounding box center [136, 51] width 44 height 11
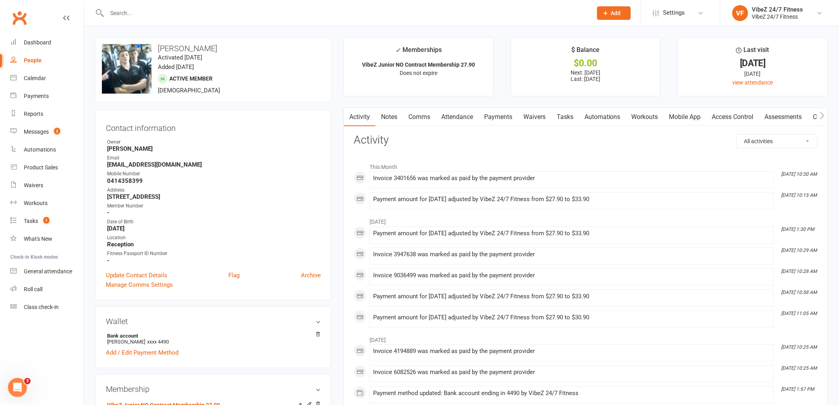
click at [727, 113] on link "Access Control" at bounding box center [732, 117] width 53 height 18
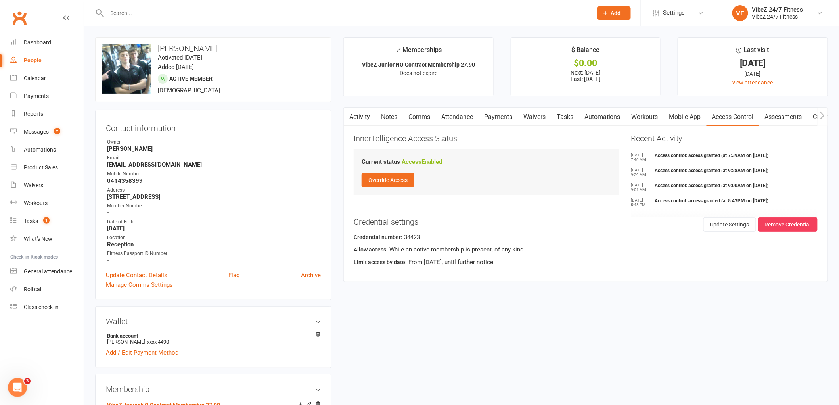
click at [345, 118] on button "button" at bounding box center [349, 117] width 10 height 18
click at [355, 118] on link "Activity" at bounding box center [360, 117] width 32 height 18
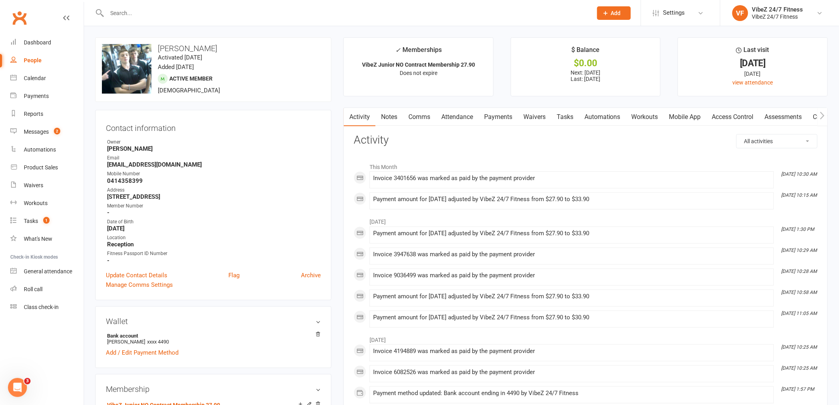
click at [171, 11] on input "text" at bounding box center [346, 13] width 482 height 11
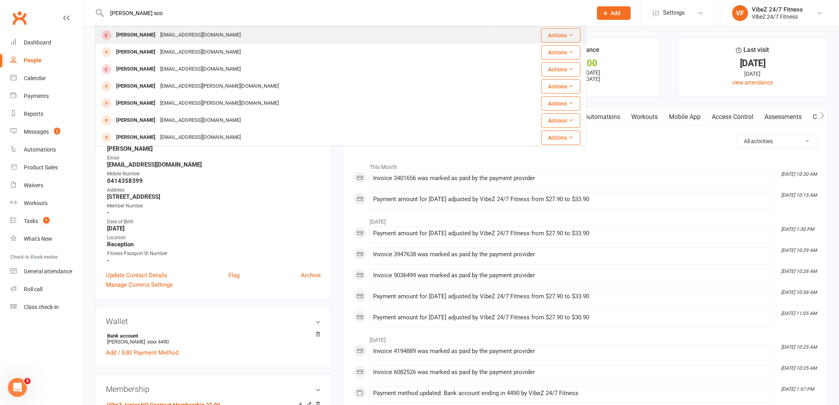
type input "kiana sco"
click at [168, 36] on div "kianaaprilscott@outlook.com" at bounding box center [200, 34] width 85 height 11
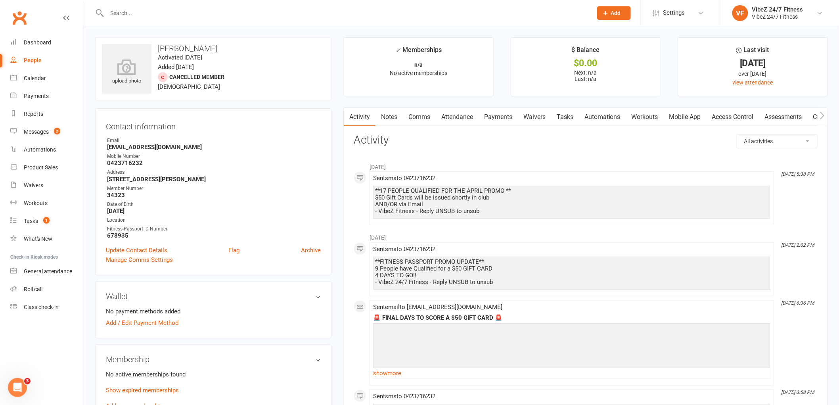
click at [723, 118] on link "Access Control" at bounding box center [732, 117] width 53 height 18
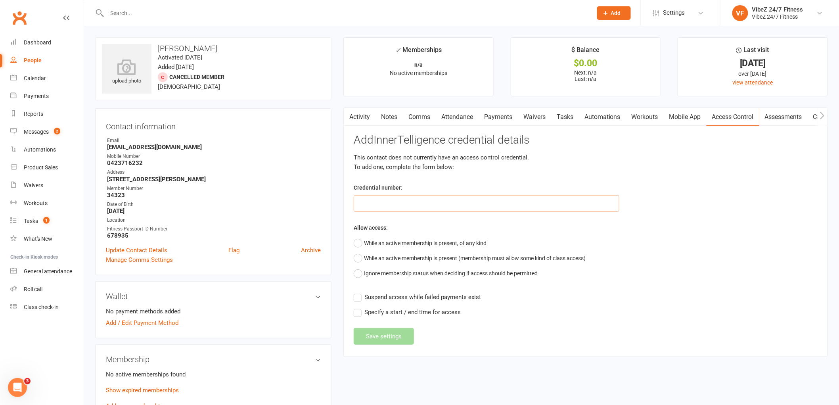
click at [445, 201] on input "text" at bounding box center [486, 203] width 266 height 17
click at [157, 13] on input "text" at bounding box center [346, 13] width 482 height 11
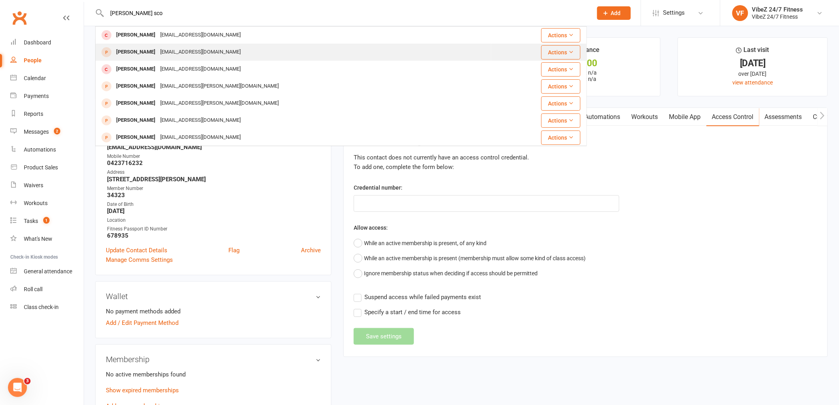
type input "kiana sco"
click at [143, 50] on div "Kiana Scott" at bounding box center [136, 51] width 44 height 11
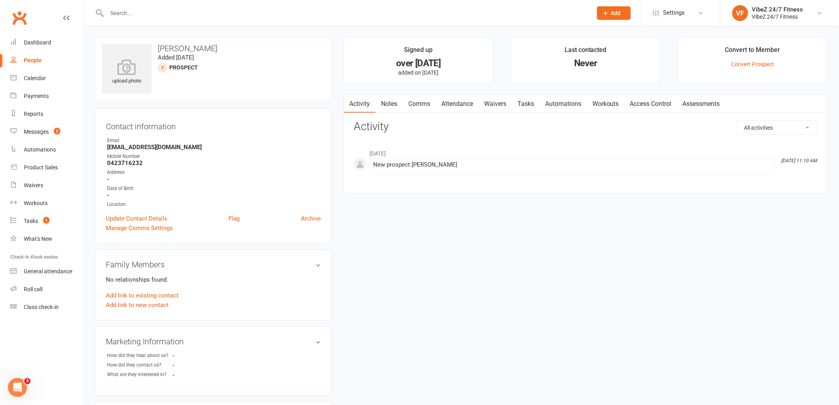
click at [655, 105] on link "Access Control" at bounding box center [650, 104] width 53 height 18
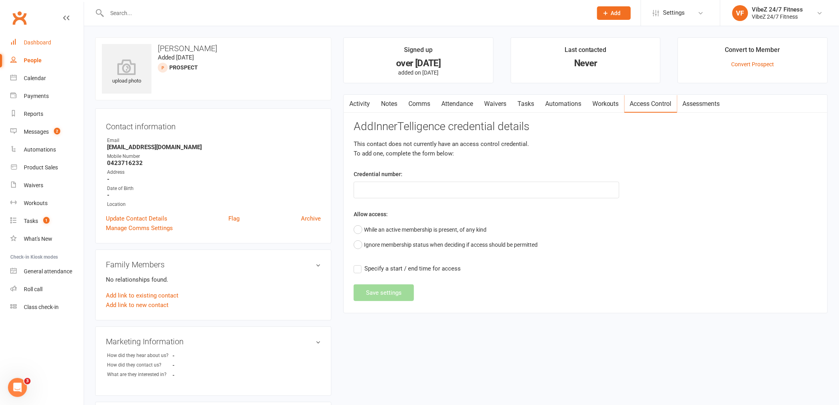
click at [45, 44] on div "Dashboard" at bounding box center [37, 42] width 27 height 6
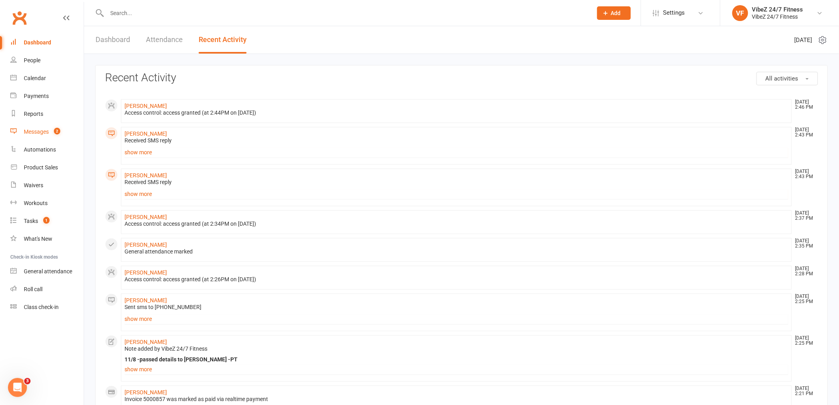
click at [54, 129] on count-badge "2" at bounding box center [55, 131] width 10 height 6
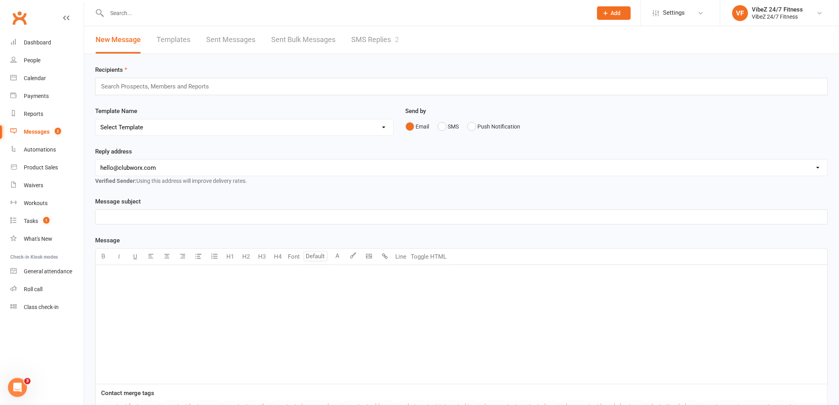
click at [386, 43] on link "SMS Replies 2" at bounding box center [375, 39] width 48 height 27
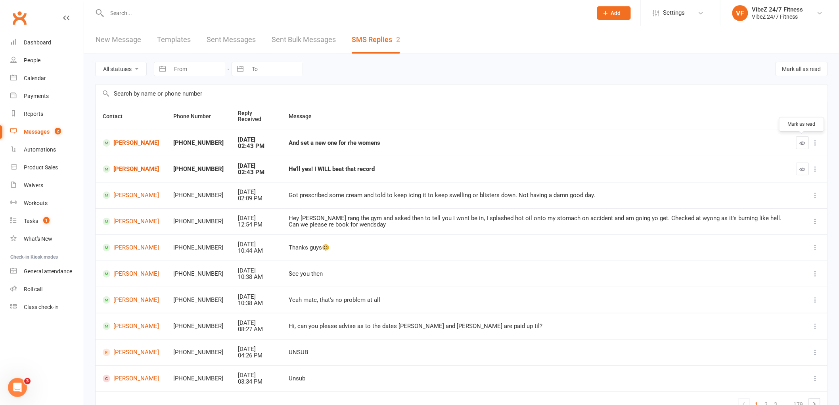
click at [798, 145] on button "button" at bounding box center [802, 142] width 13 height 13
click at [802, 171] on icon "button" at bounding box center [802, 169] width 6 height 6
click at [55, 44] on link "Dashboard" at bounding box center [46, 43] width 73 height 18
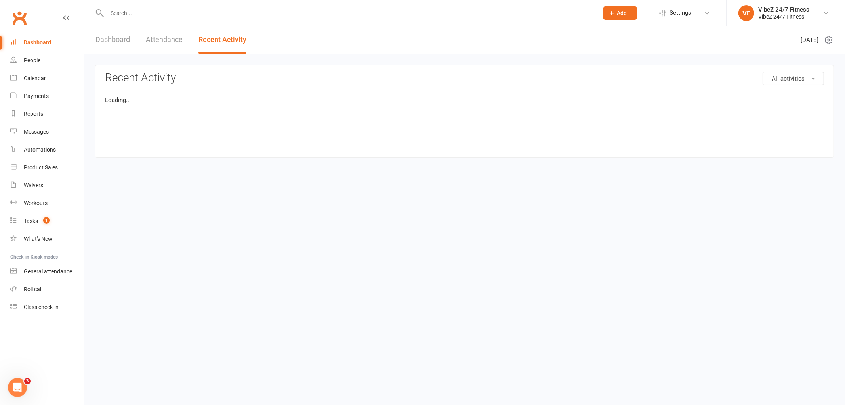
click at [147, 8] on input "text" at bounding box center [349, 13] width 489 height 11
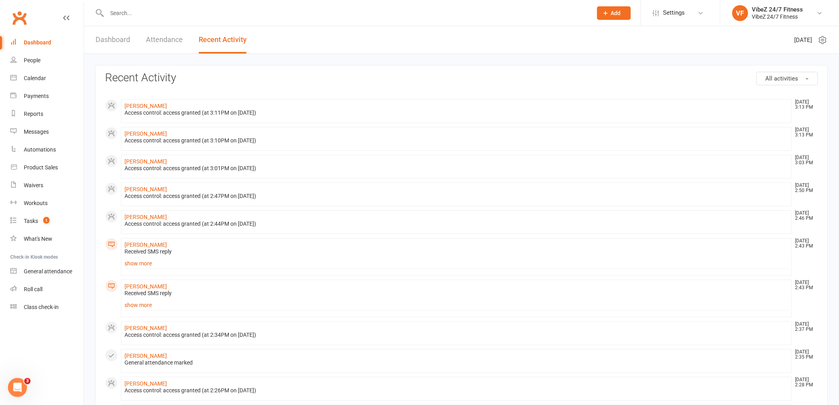
click at [147, 8] on input "text" at bounding box center [346, 13] width 482 height 11
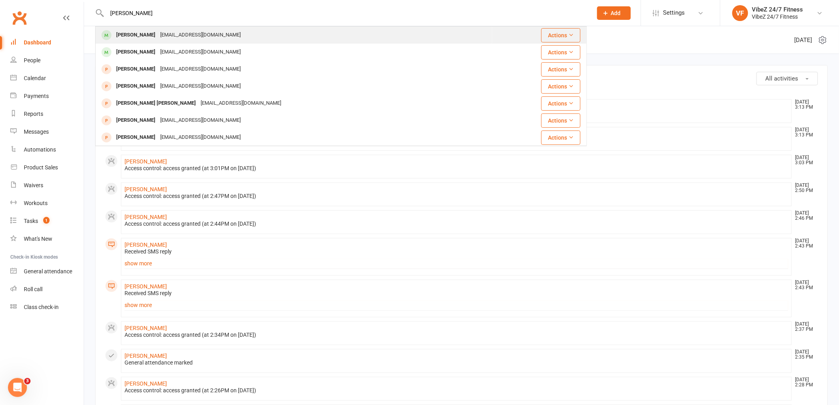
type input "maguire"
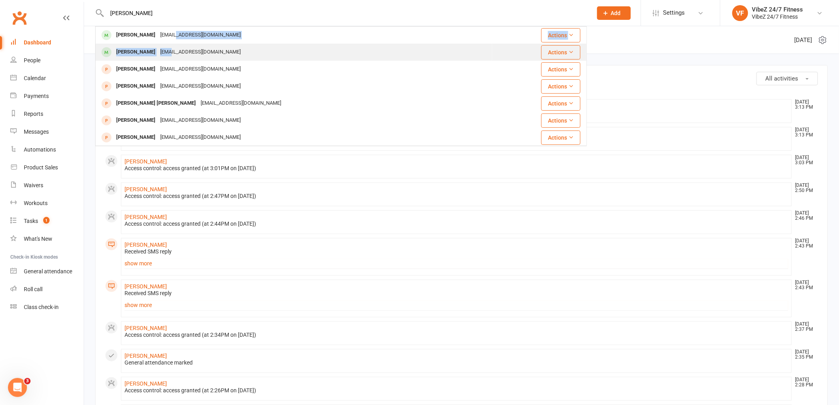
drag, startPoint x: 172, startPoint y: 36, endPoint x: 170, endPoint y: 50, distance: 14.4
click at [170, 50] on tbody "David Maguire daddy.8t4@gmail.com Actions Lochlan Maguire lochyy321@gmail.com A…" at bounding box center [341, 95] width 491 height 136
click at [170, 50] on div "lochyy321@gmail.com" at bounding box center [200, 51] width 85 height 11
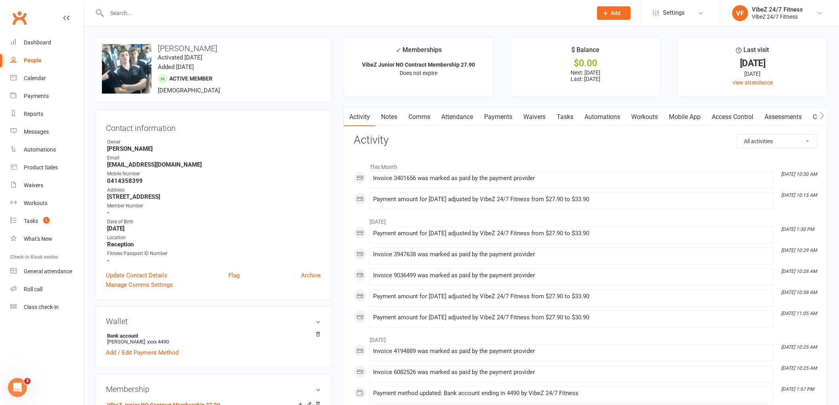
click at [720, 119] on link "Access Control" at bounding box center [732, 117] width 53 height 18
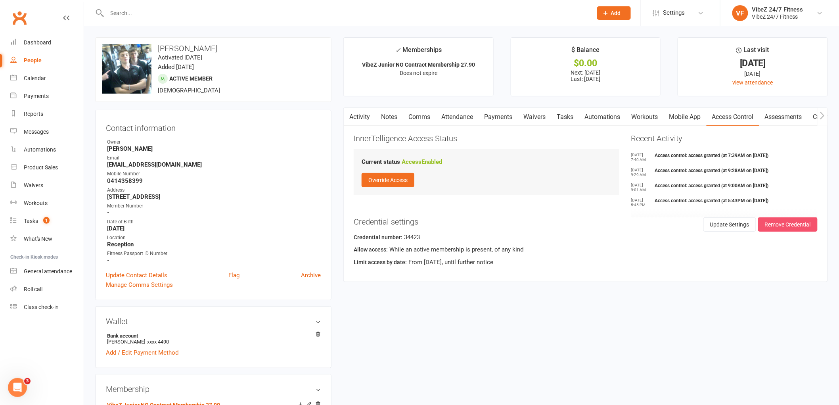
click at [793, 220] on button "Remove Credential" at bounding box center [787, 224] width 59 height 14
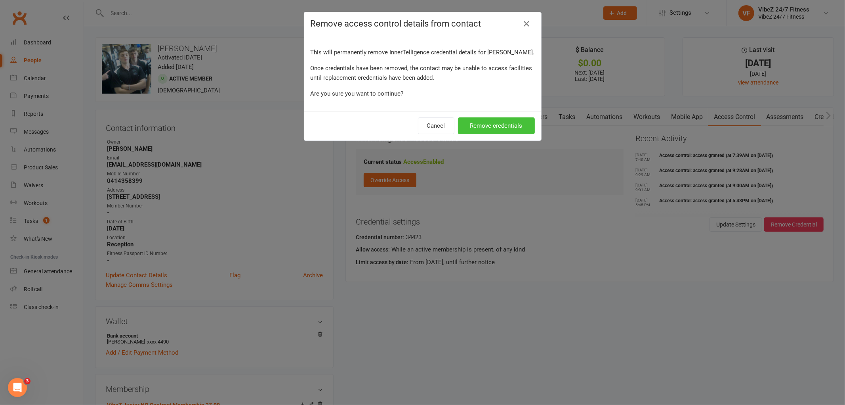
click at [499, 133] on button "Remove credentials" at bounding box center [496, 125] width 77 height 17
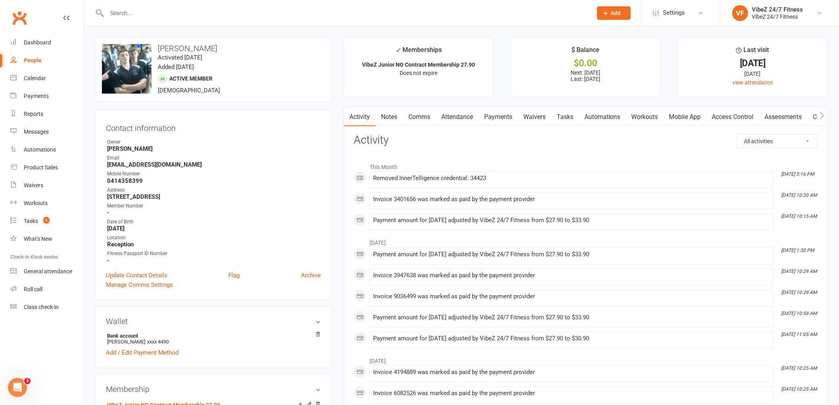
click at [724, 118] on link "Access Control" at bounding box center [732, 117] width 53 height 18
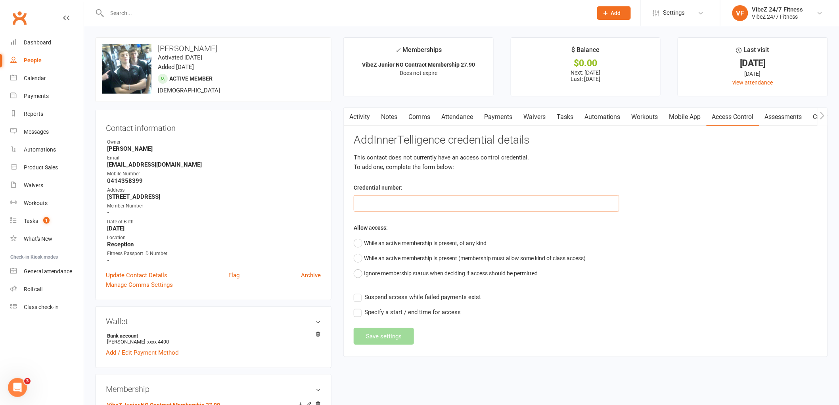
click at [388, 203] on input "text" at bounding box center [486, 203] width 266 height 17
type input "40173"
click at [426, 241] on button "While an active membership is present, of any kind" at bounding box center [419, 242] width 133 height 15
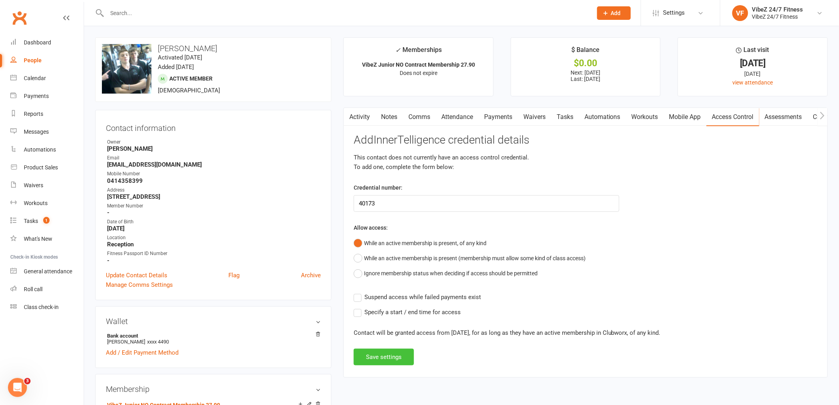
click at [397, 355] on button "Save settings" at bounding box center [383, 356] width 60 height 17
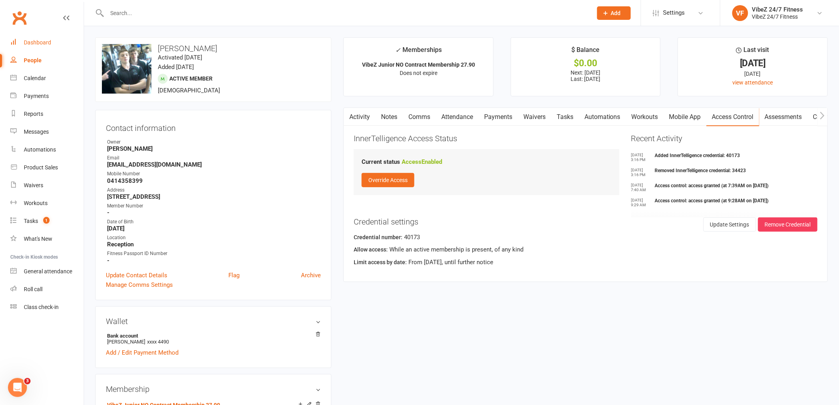
click at [38, 41] on div "Dashboard" at bounding box center [37, 42] width 27 height 6
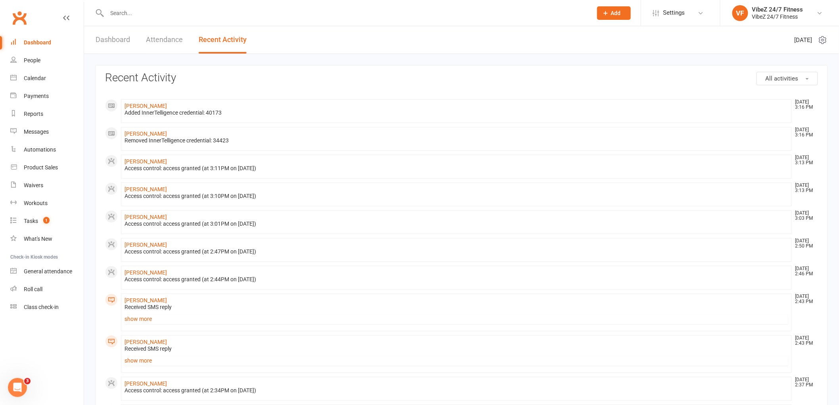
drag, startPoint x: 0, startPoint y: 384, endPoint x: 191, endPoint y: 64, distance: 372.5
click at [191, 64] on div "All activities Recent Activity Lochlan Maguire Aug 11, 3:16 PM Added InnerTelli…" at bounding box center [461, 400] width 755 height 692
click at [53, 276] on link "General attendance" at bounding box center [46, 271] width 73 height 18
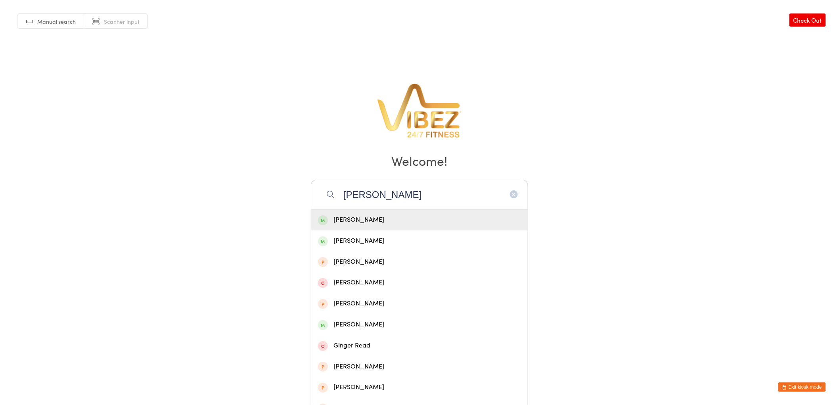
type input "[PERSON_NAME]"
click at [373, 212] on div "[PERSON_NAME]" at bounding box center [419, 219] width 216 height 21
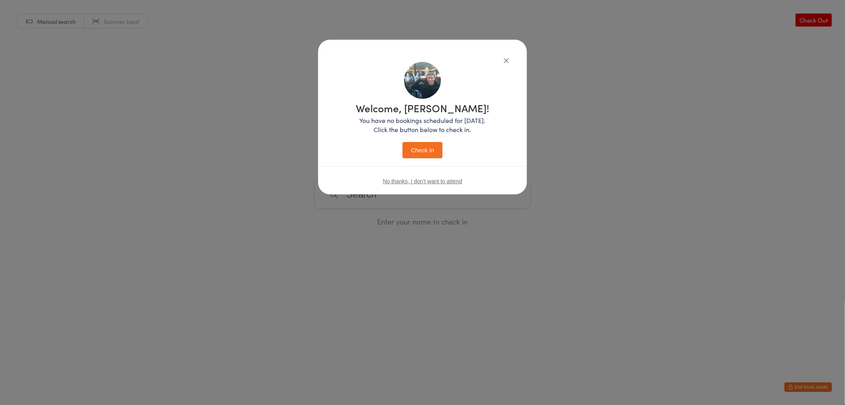
click at [425, 148] on button "Check in" at bounding box center [423, 150] width 40 height 16
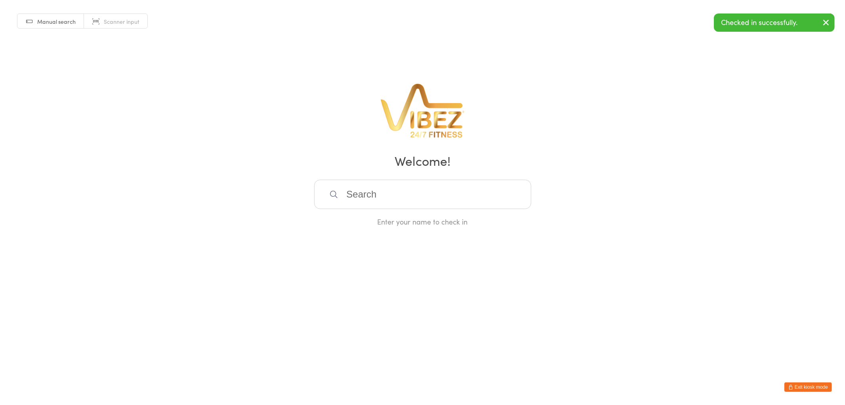
click at [399, 191] on input "search" at bounding box center [422, 194] width 217 height 29
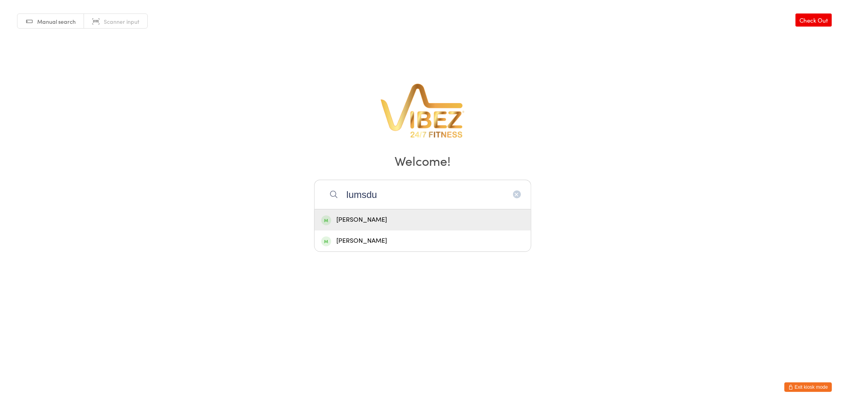
type input "lumsdu"
click at [362, 215] on div "[PERSON_NAME]" at bounding box center [422, 219] width 203 height 11
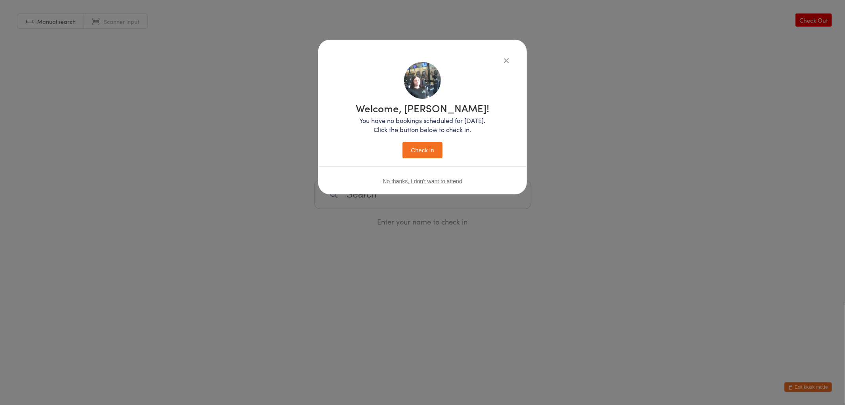
click at [419, 157] on button "Check in" at bounding box center [423, 150] width 40 height 16
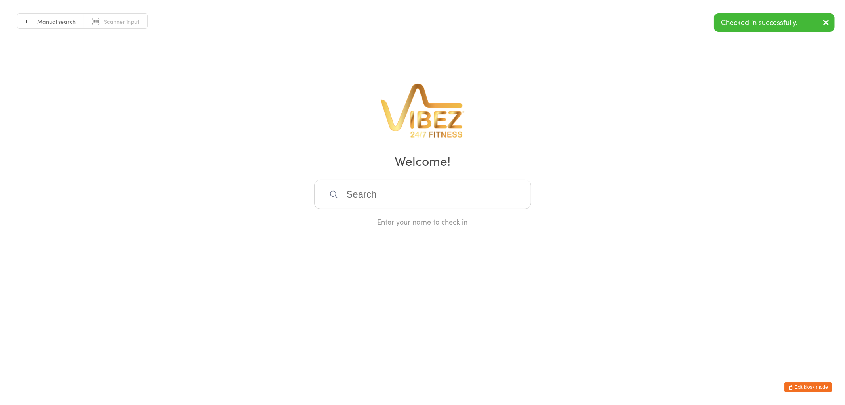
click at [371, 197] on input "search" at bounding box center [422, 194] width 217 height 29
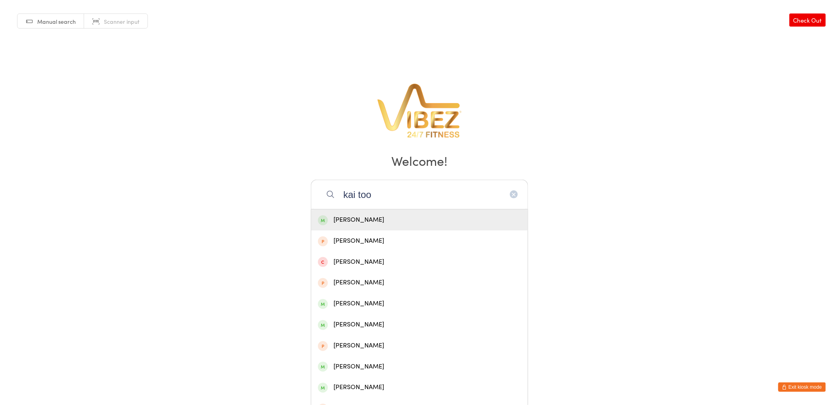
type input "kai too"
click at [371, 221] on div "[PERSON_NAME]" at bounding box center [419, 219] width 203 height 11
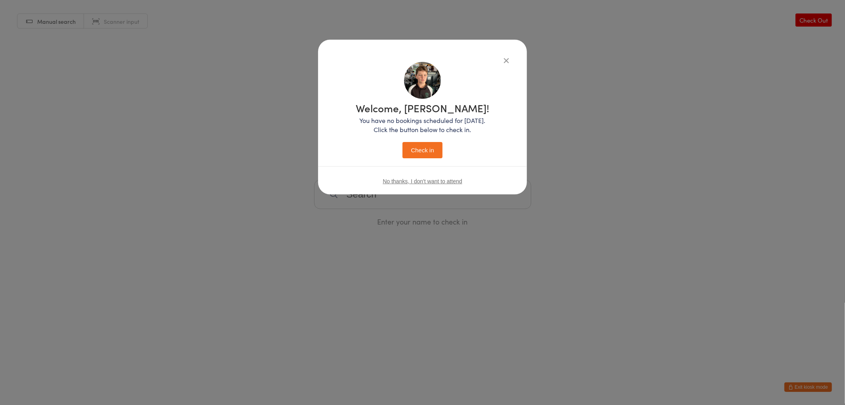
click at [411, 151] on button "Check in" at bounding box center [423, 150] width 40 height 16
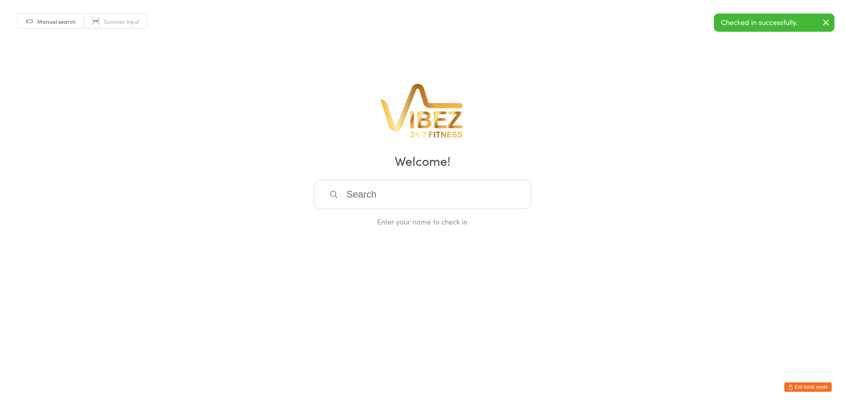
click at [385, 197] on input "search" at bounding box center [422, 194] width 217 height 29
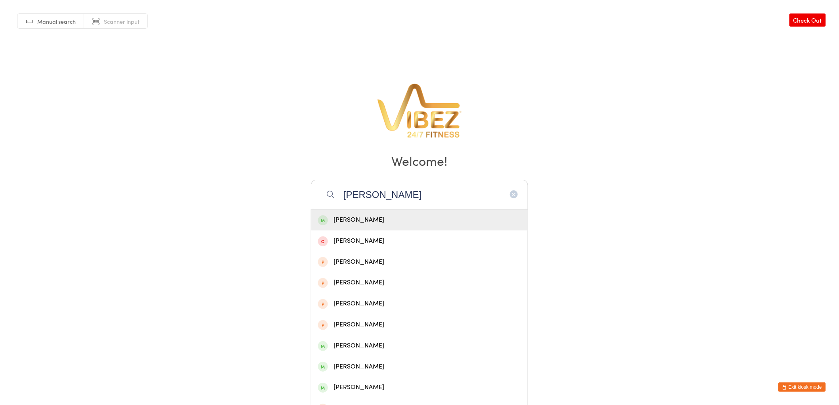
type input "[PERSON_NAME]"
click at [373, 214] on div "[PERSON_NAME]" at bounding box center [419, 219] width 203 height 11
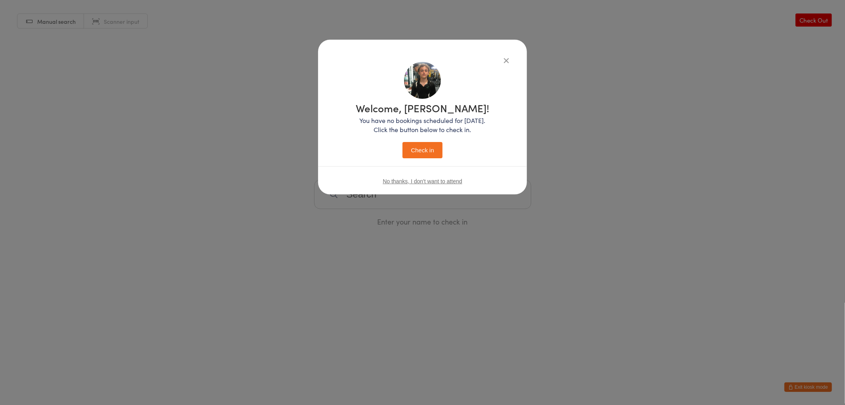
click at [426, 155] on button "Check in" at bounding box center [423, 150] width 40 height 16
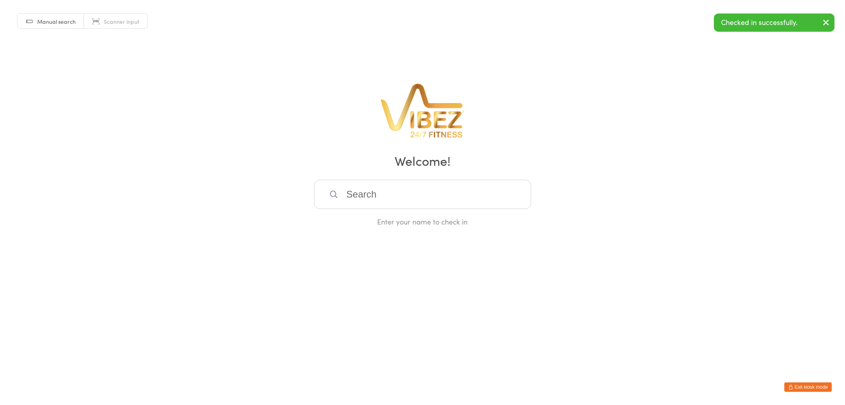
click at [403, 195] on input "search" at bounding box center [422, 194] width 217 height 29
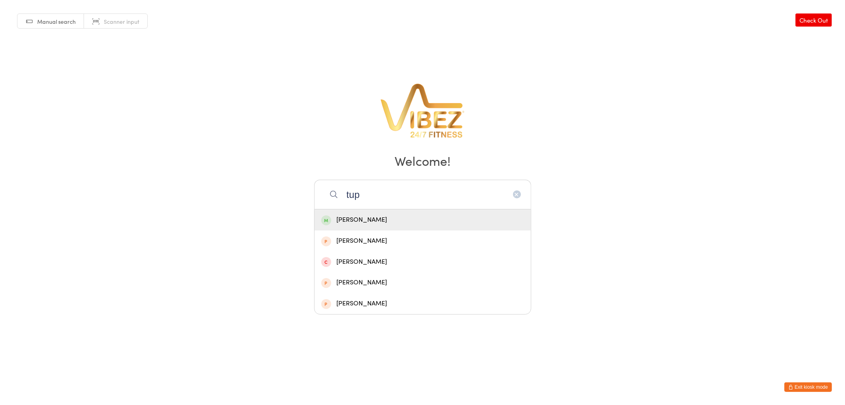
type input "tup"
click at [390, 215] on div "[PERSON_NAME]" at bounding box center [422, 219] width 203 height 11
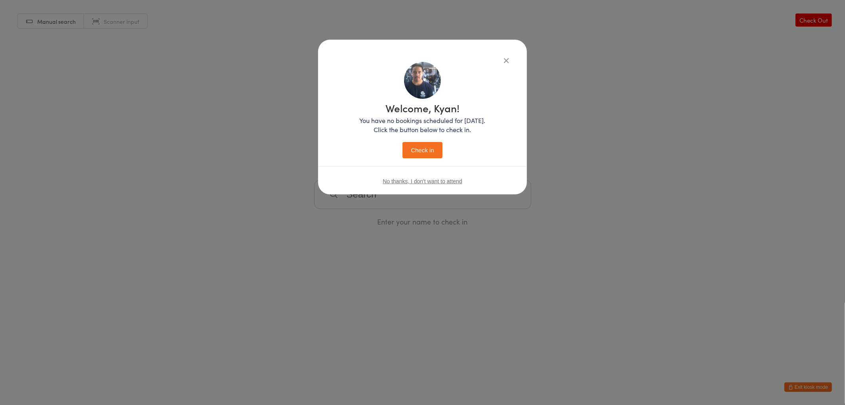
click at [434, 148] on button "Check in" at bounding box center [423, 150] width 40 height 16
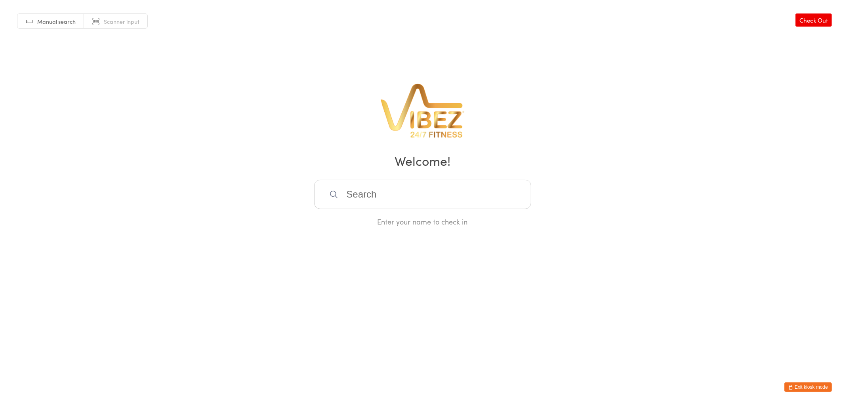
click at [381, 192] on input "search" at bounding box center [422, 194] width 217 height 29
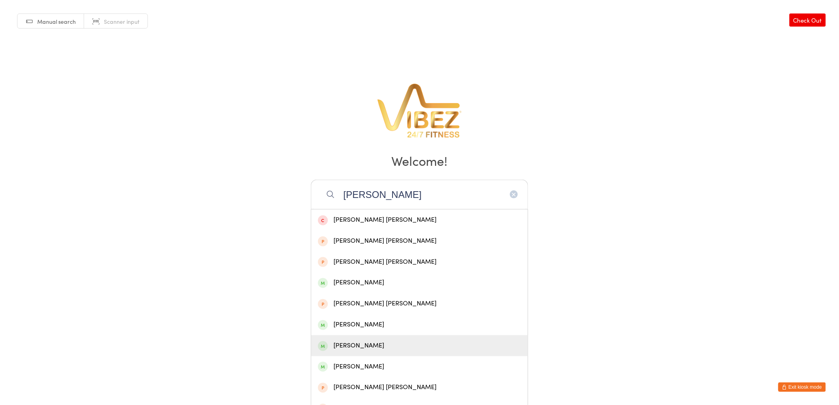
type input "[PERSON_NAME]"
click at [381, 345] on div "[PERSON_NAME]" at bounding box center [419, 345] width 203 height 11
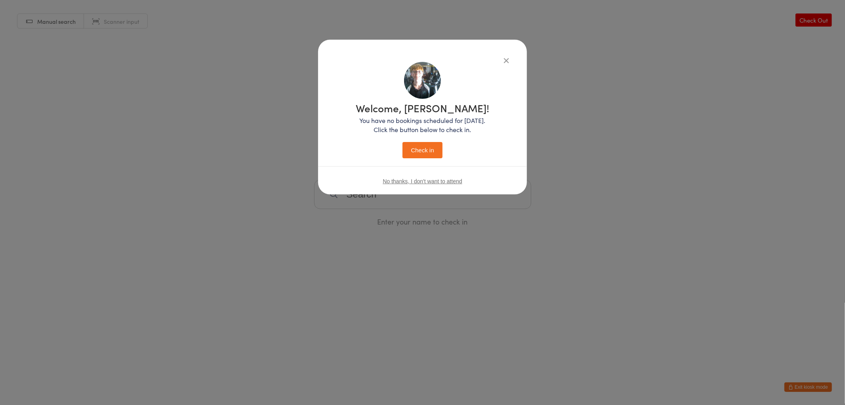
click at [414, 155] on button "Check in" at bounding box center [423, 150] width 40 height 16
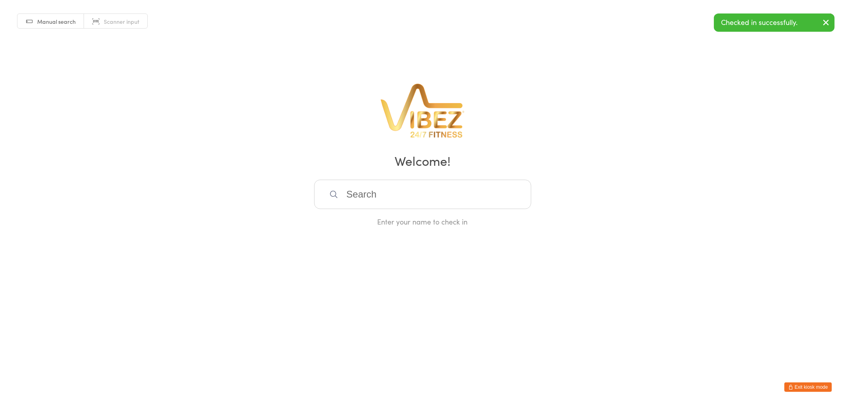
click at [369, 196] on input "search" at bounding box center [422, 194] width 217 height 29
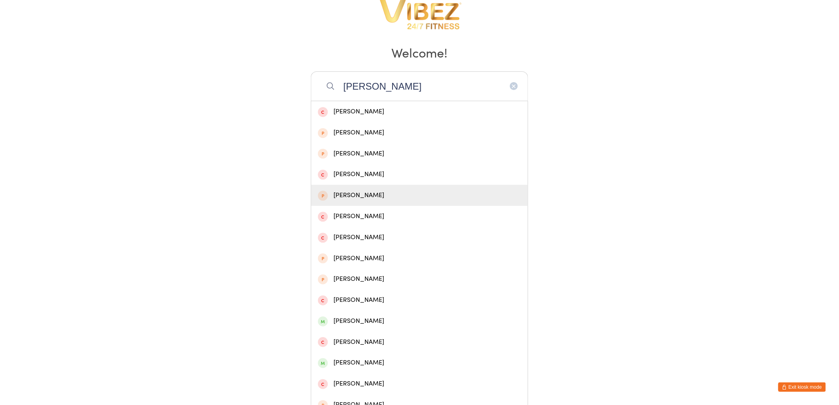
scroll to position [116, 0]
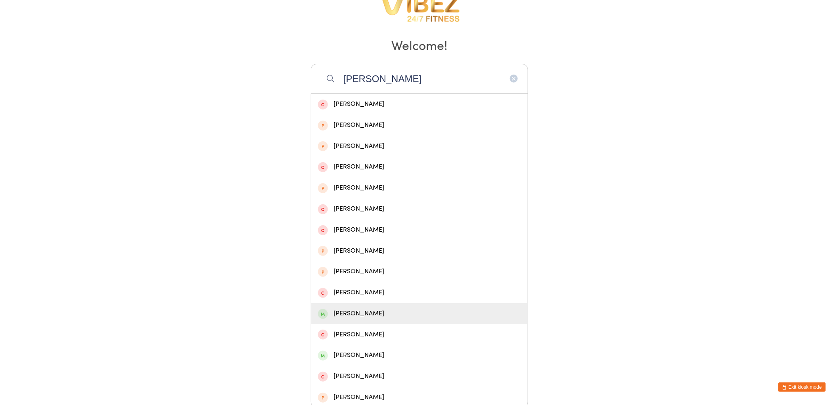
type input "[PERSON_NAME]"
click at [385, 310] on div "[PERSON_NAME]" at bounding box center [419, 313] width 203 height 11
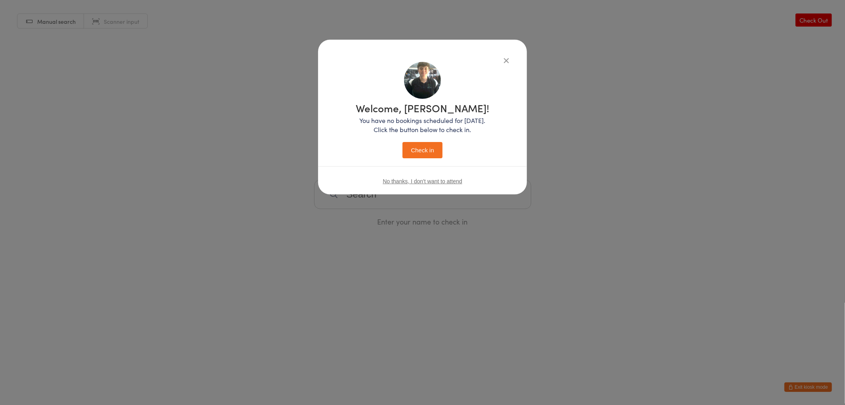
click at [427, 141] on div "Welcome, [PERSON_NAME]! You have no bookings scheduled for [DATE]. Click the bu…" at bounding box center [423, 130] width 134 height 55
click at [427, 143] on button "Check in" at bounding box center [423, 150] width 40 height 16
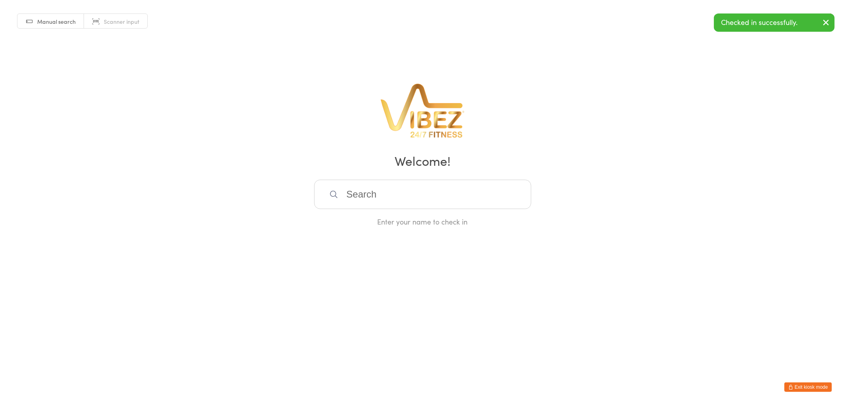
click at [407, 192] on input "search" at bounding box center [422, 194] width 217 height 29
click at [396, 187] on input "search" at bounding box center [422, 194] width 217 height 29
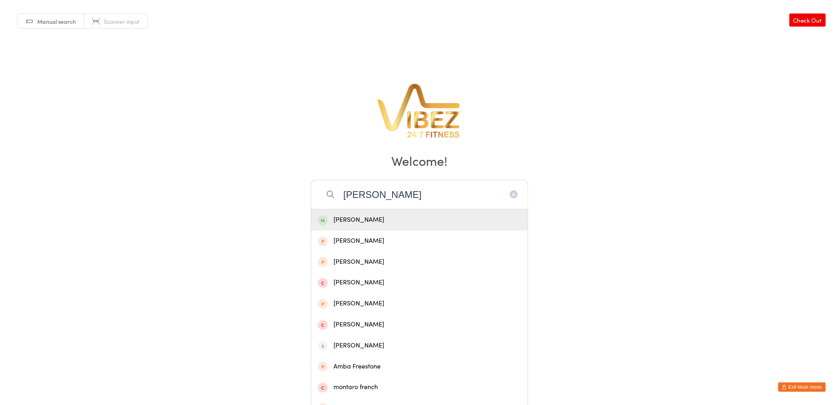
type input "[PERSON_NAME]"
click at [341, 217] on div "[PERSON_NAME]" at bounding box center [419, 219] width 203 height 11
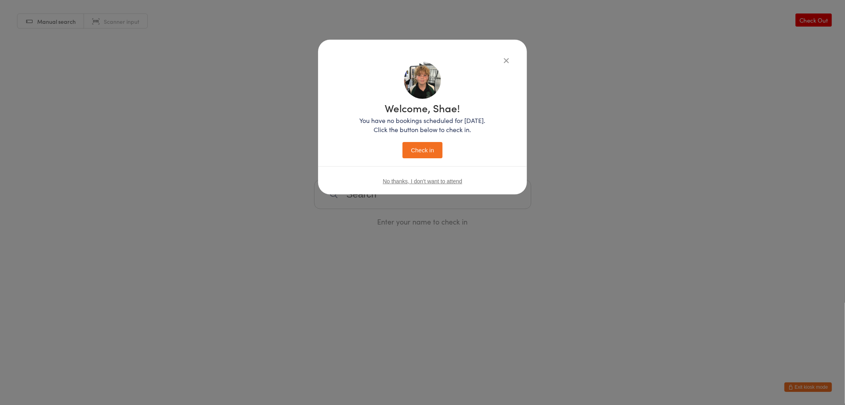
click at [421, 155] on button "Check in" at bounding box center [423, 150] width 40 height 16
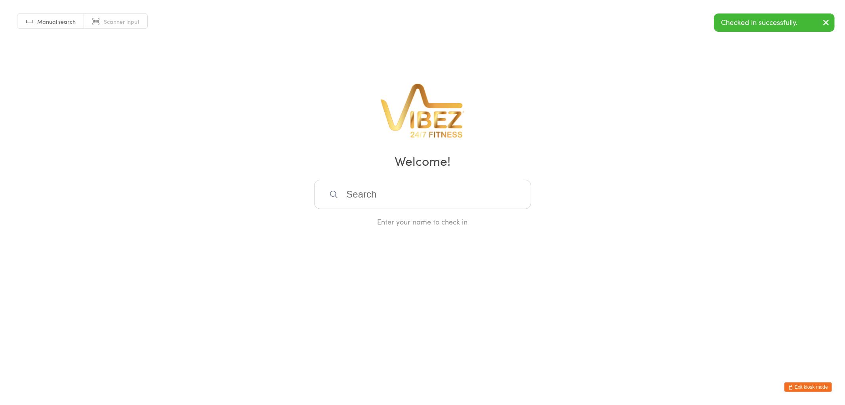
click at [359, 202] on input "search" at bounding box center [422, 194] width 217 height 29
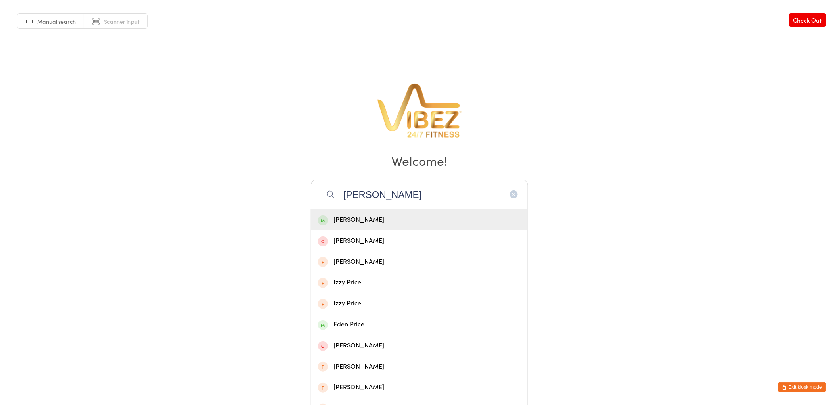
type input "[PERSON_NAME]"
click at [385, 213] on div "[PERSON_NAME]" at bounding box center [419, 219] width 216 height 21
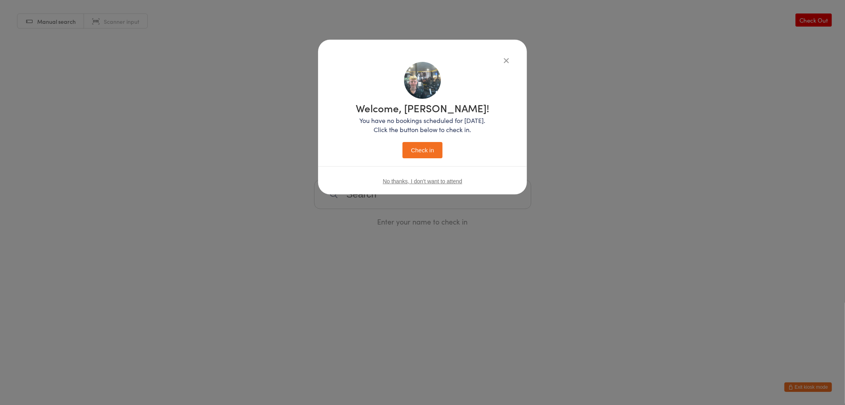
click at [419, 155] on button "Check in" at bounding box center [423, 150] width 40 height 16
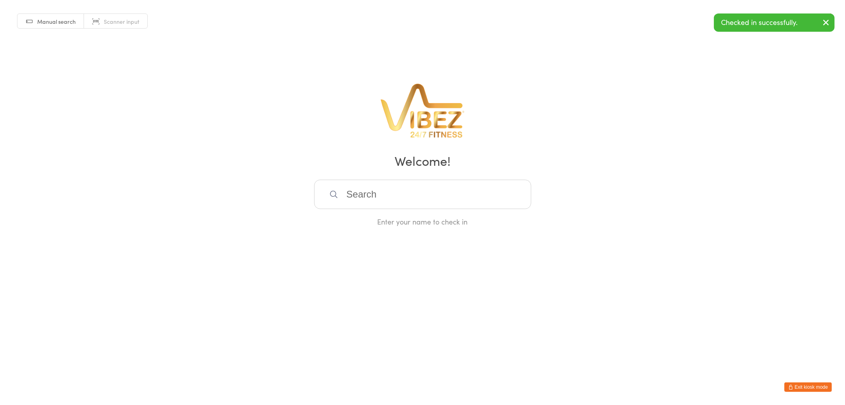
click at [417, 190] on input "search" at bounding box center [422, 194] width 217 height 29
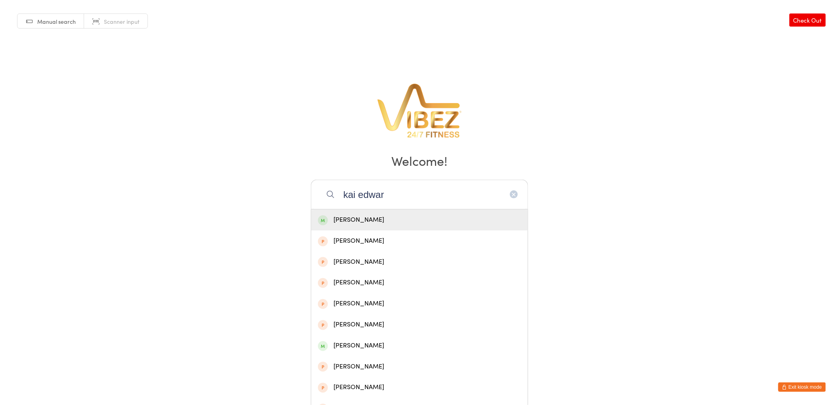
type input "kai edwar"
click at [373, 220] on div "[PERSON_NAME]" at bounding box center [419, 219] width 203 height 11
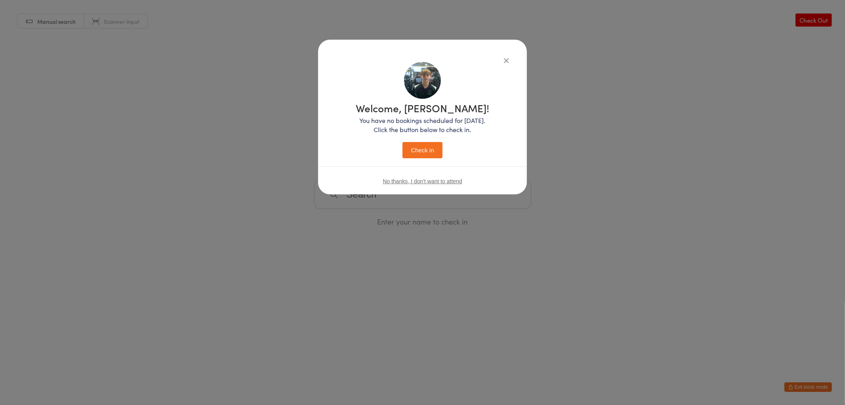
click at [427, 151] on button "Check in" at bounding box center [423, 150] width 40 height 16
